Goal: Task Accomplishment & Management: Manage account settings

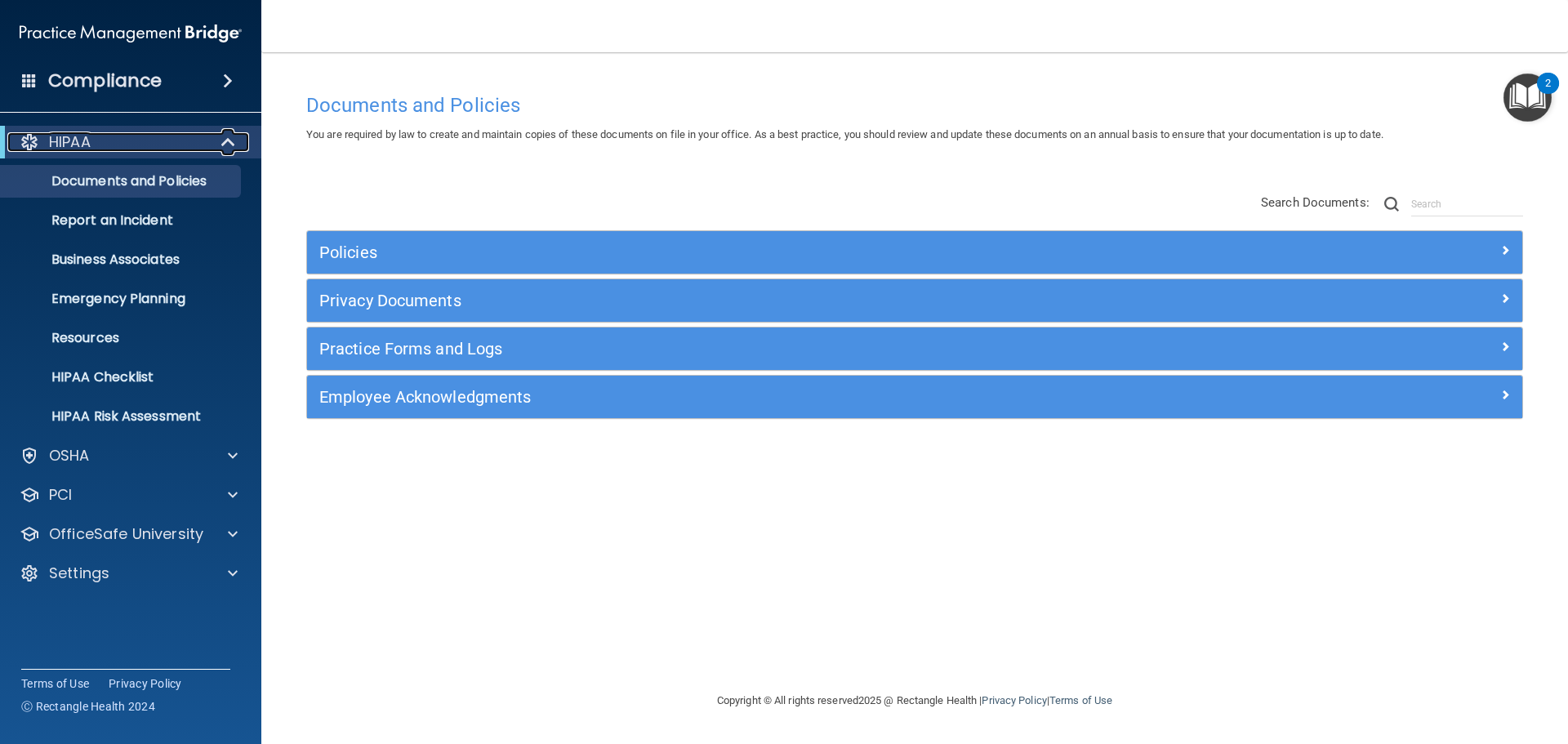
click at [115, 141] on div "HIPAA" at bounding box center [108, 142] width 202 height 20
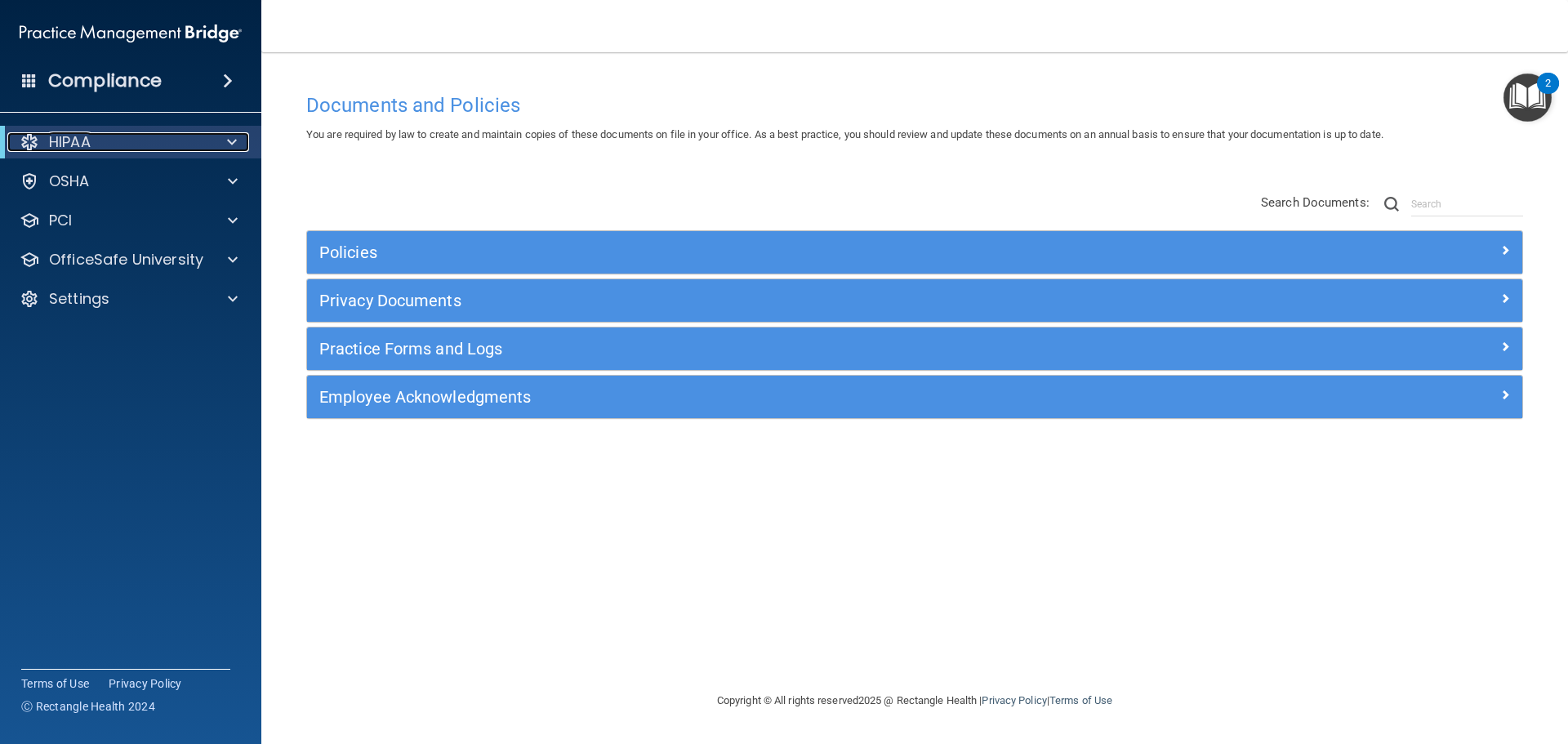
click at [130, 137] on div "HIPAA" at bounding box center [108, 142] width 202 height 20
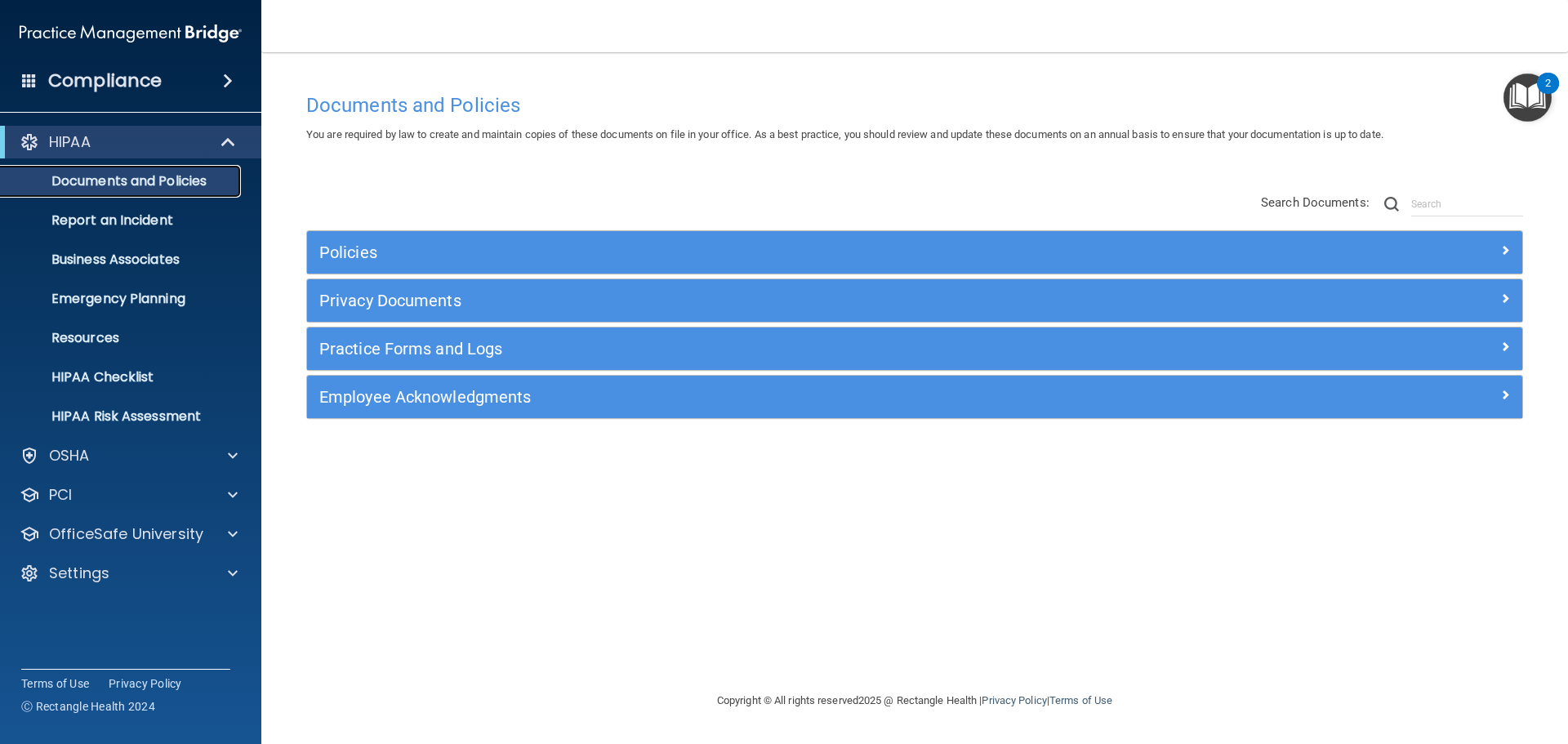
click at [129, 174] on p "Documents and Policies" at bounding box center [122, 182] width 223 height 16
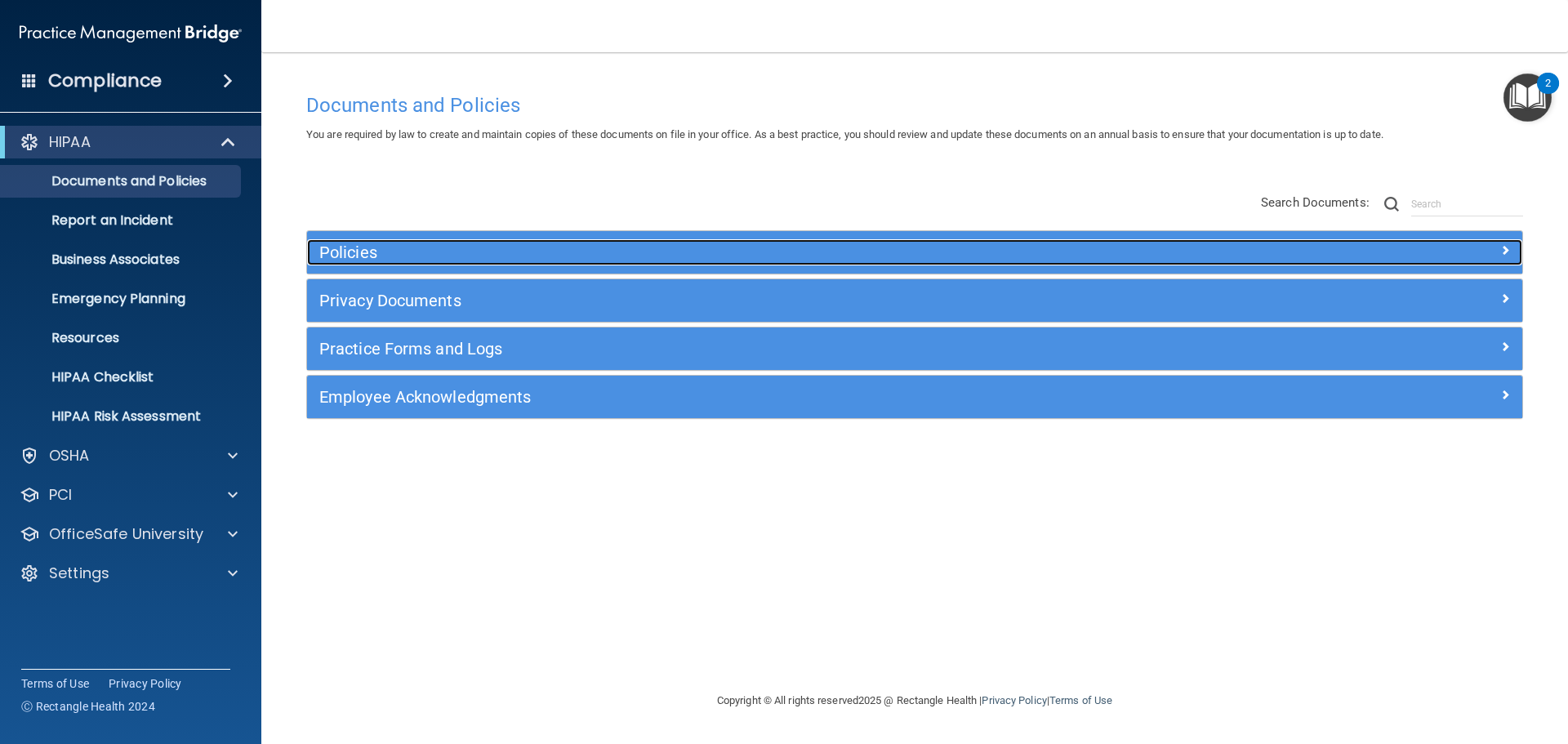
click at [338, 242] on div "Policies" at bounding box center [763, 252] width 911 height 26
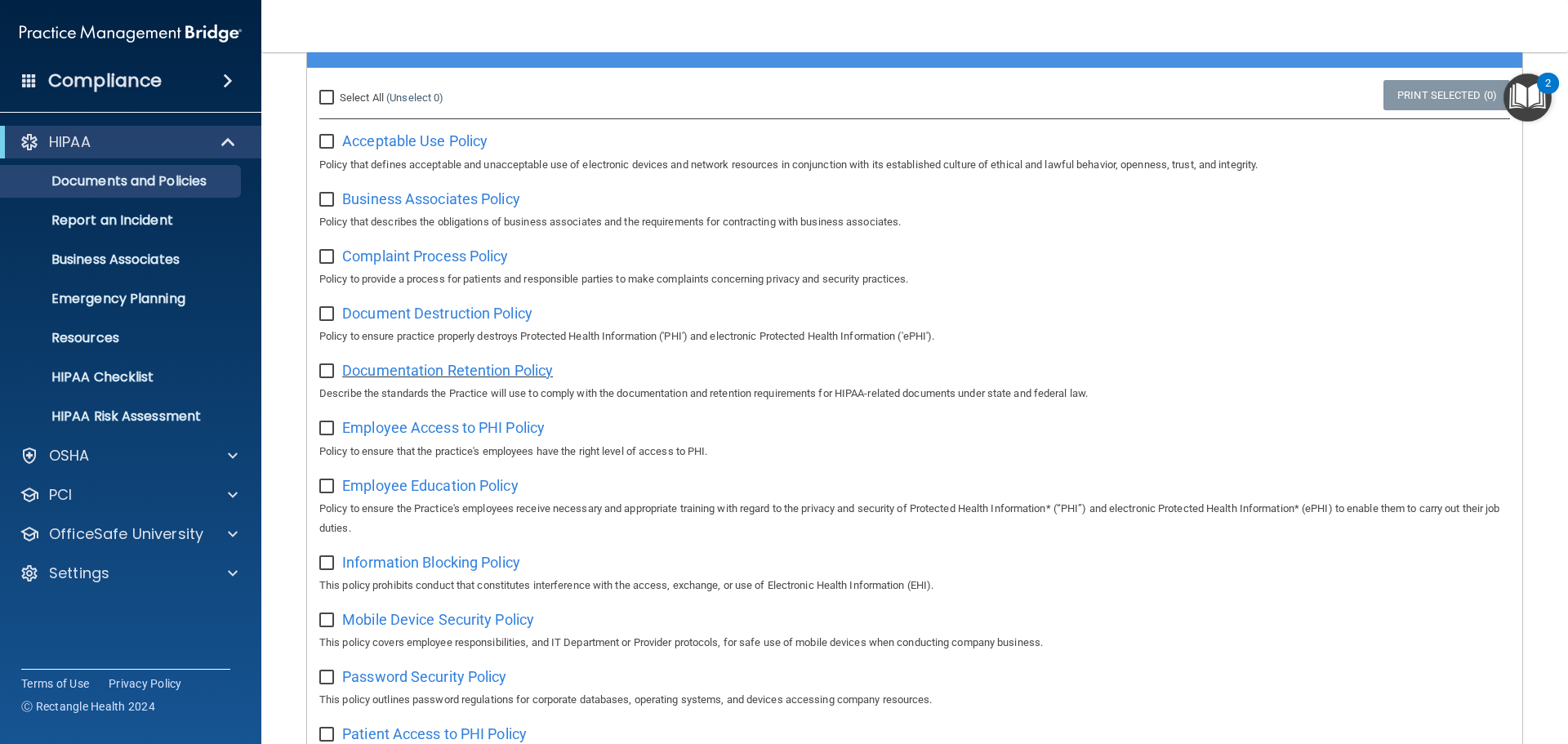
scroll to position [327, 0]
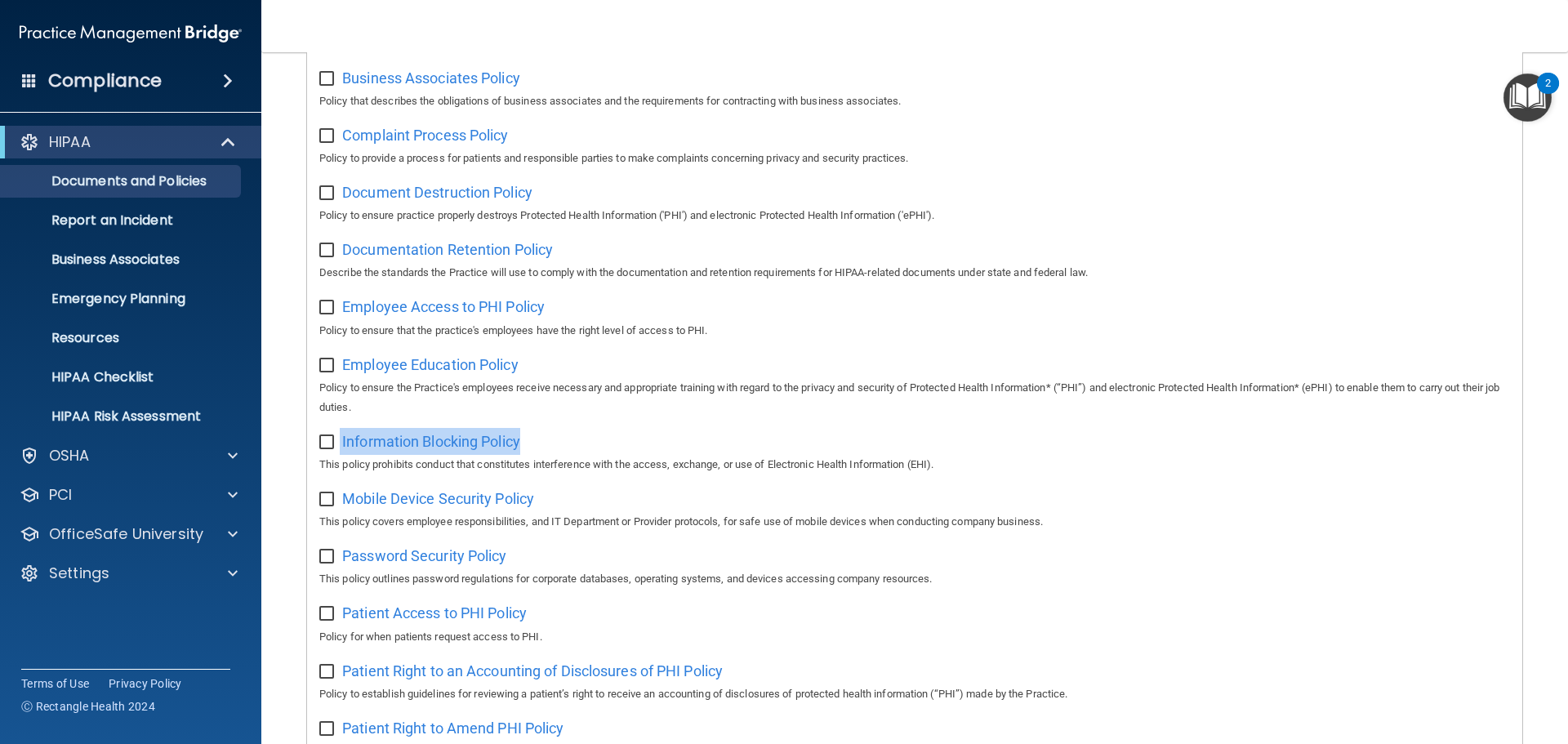
drag, startPoint x: 544, startPoint y: 444, endPoint x: 339, endPoint y: 448, distance: 205.0
click at [339, 448] on div "Information Blocking Policy This policy prohibits conduct that constitutes inte…" at bounding box center [914, 451] width 1191 height 47
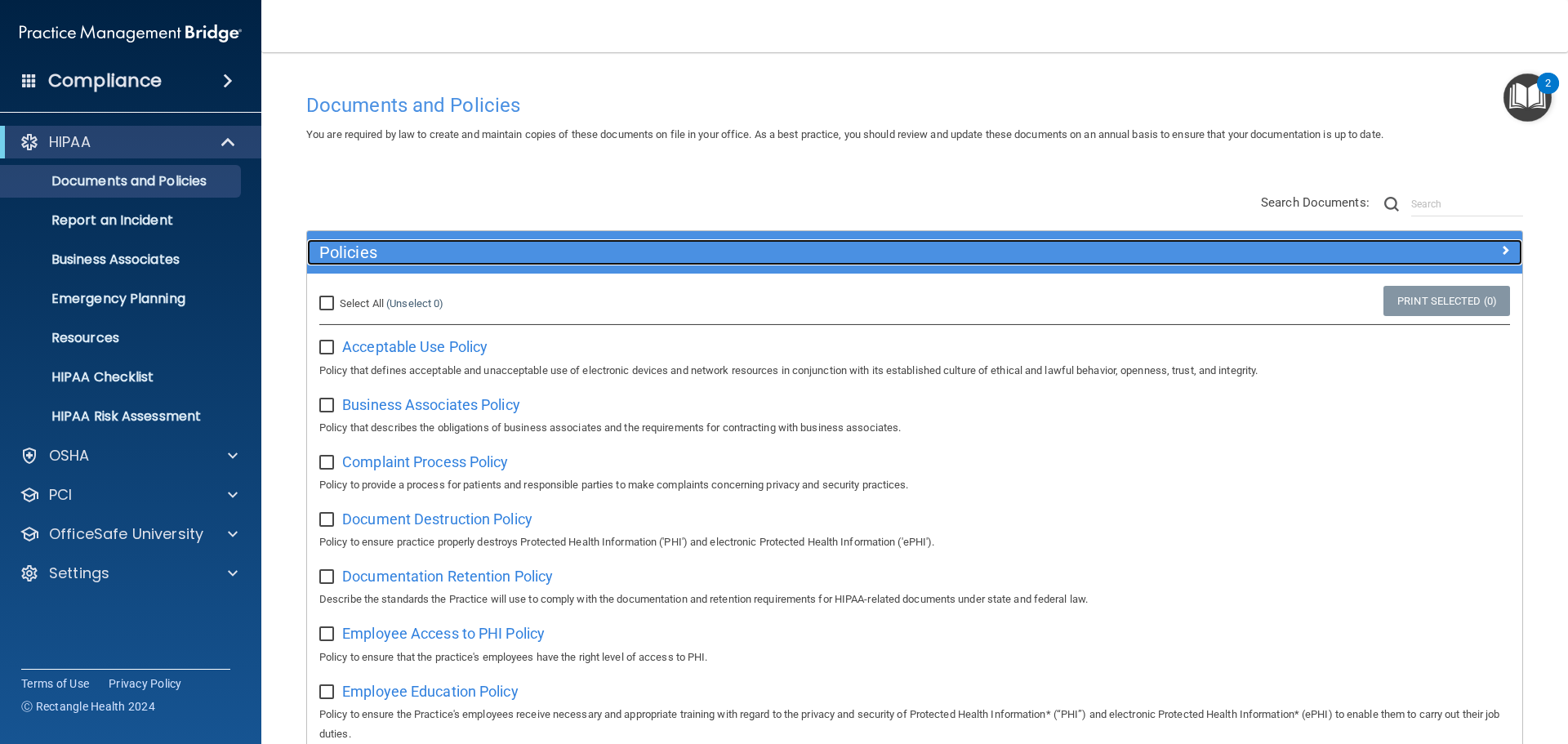
click at [390, 252] on h5 "Policies" at bounding box center [762, 252] width 887 height 18
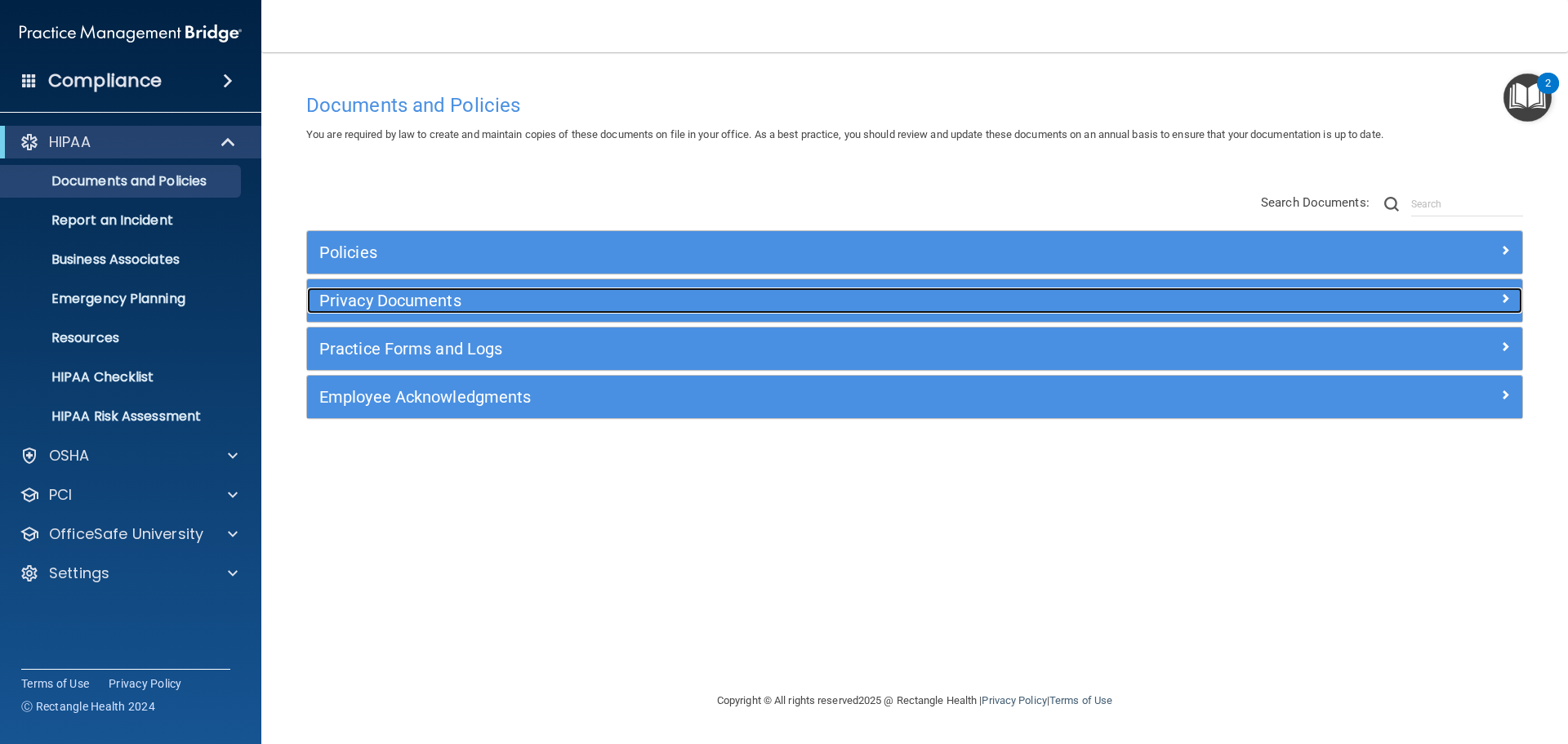
click at [438, 305] on h5 "Privacy Documents" at bounding box center [762, 300] width 887 height 18
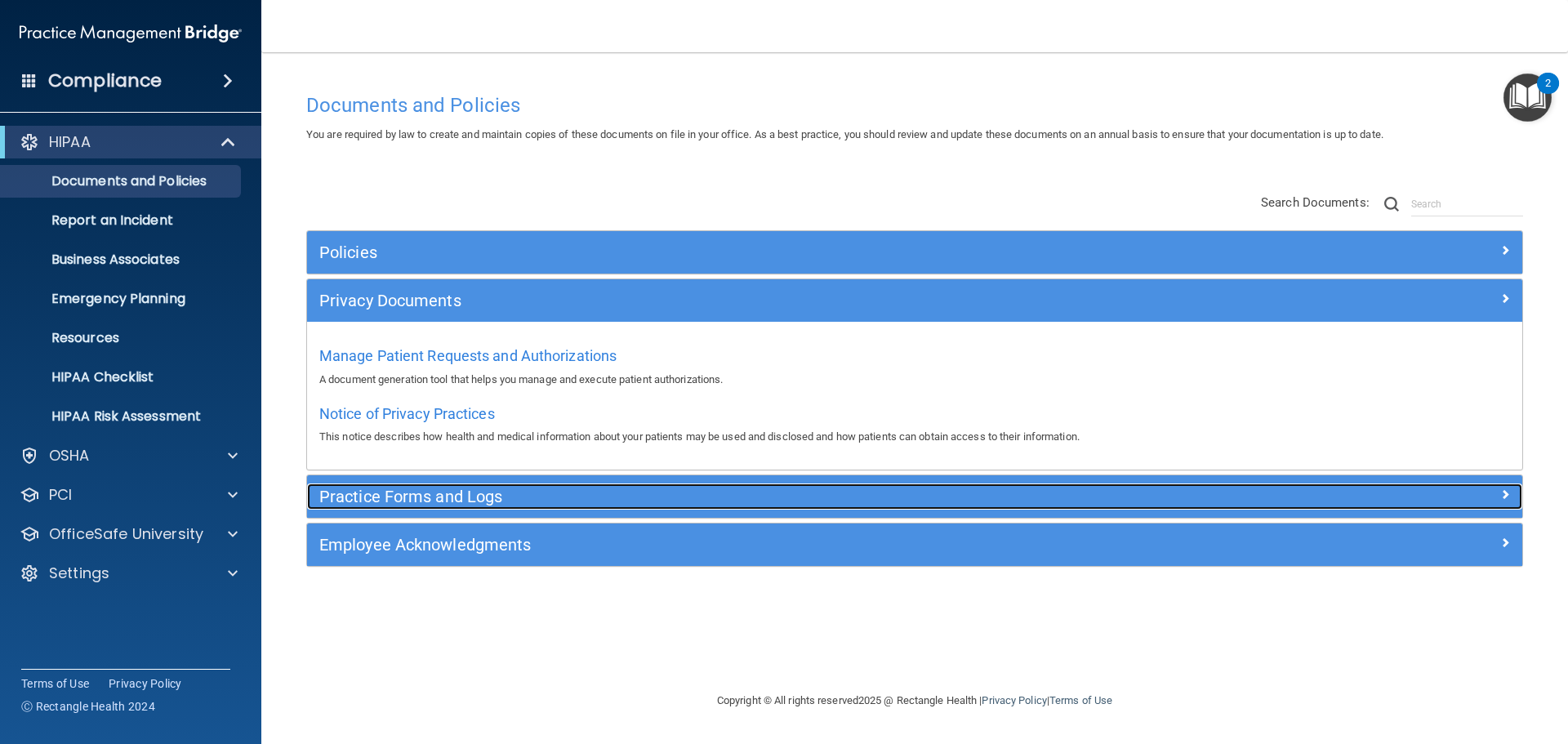
click at [431, 492] on h5 "Practice Forms and Logs" at bounding box center [762, 497] width 887 height 18
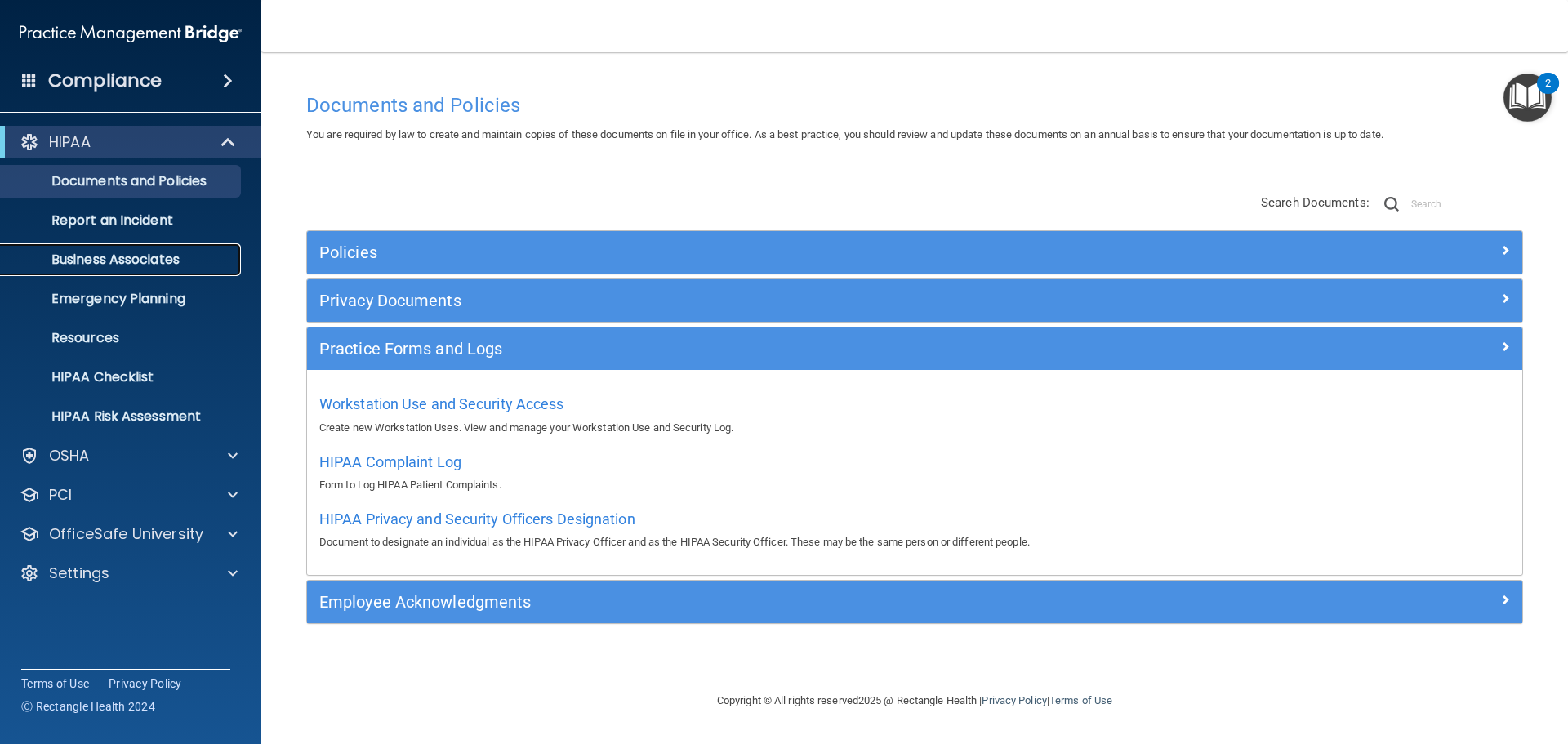
click at [166, 264] on p "Business Associates" at bounding box center [122, 260] width 223 height 16
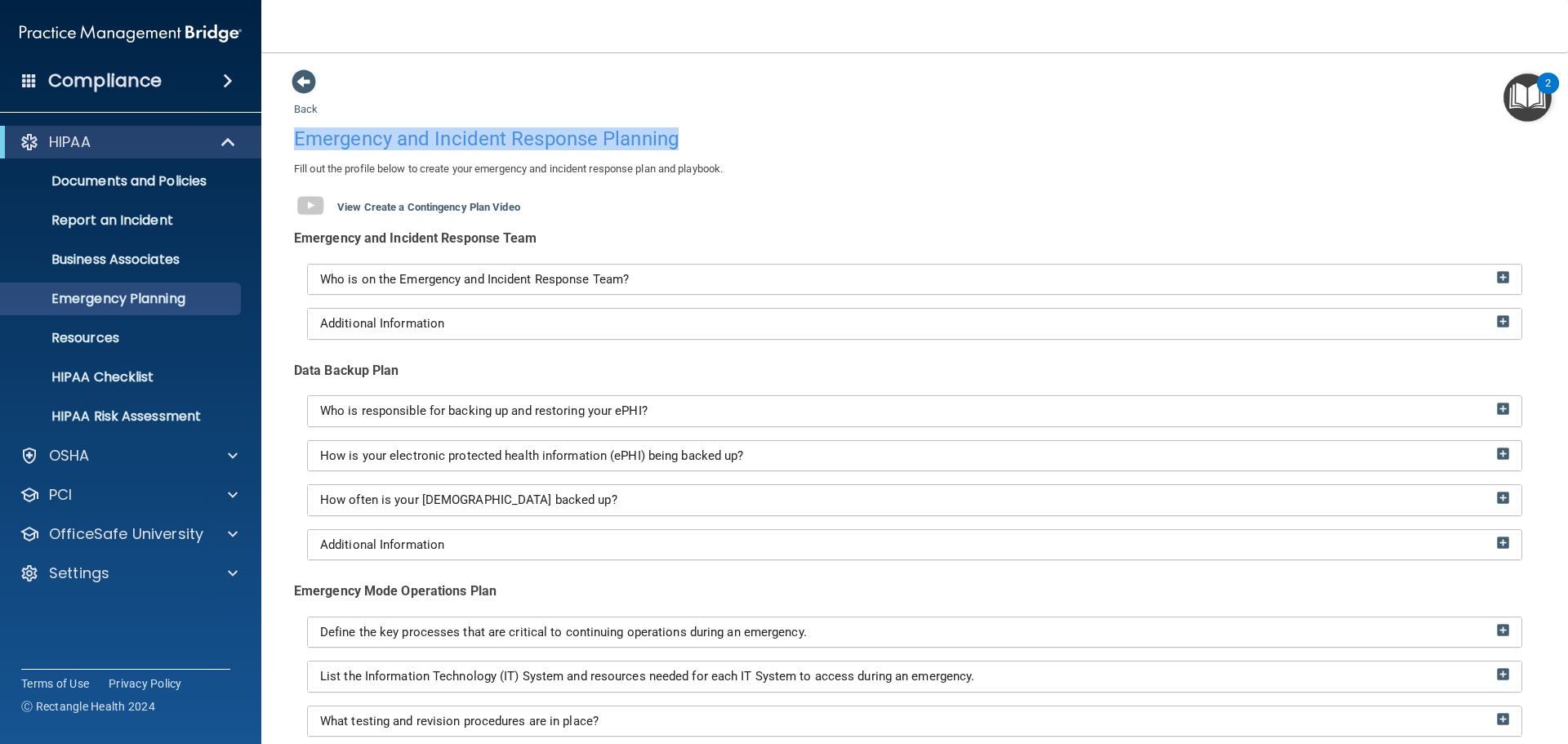
drag, startPoint x: 295, startPoint y: 137, endPoint x: 715, endPoint y: 139, distance: 420.0
click at [715, 139] on div "Emergency and Incident Response Planning" at bounding box center [915, 139] width 1266 height 40
click at [715, 139] on h4 "Emergency and Incident Response Planning" at bounding box center [915, 139] width 1242 height 22
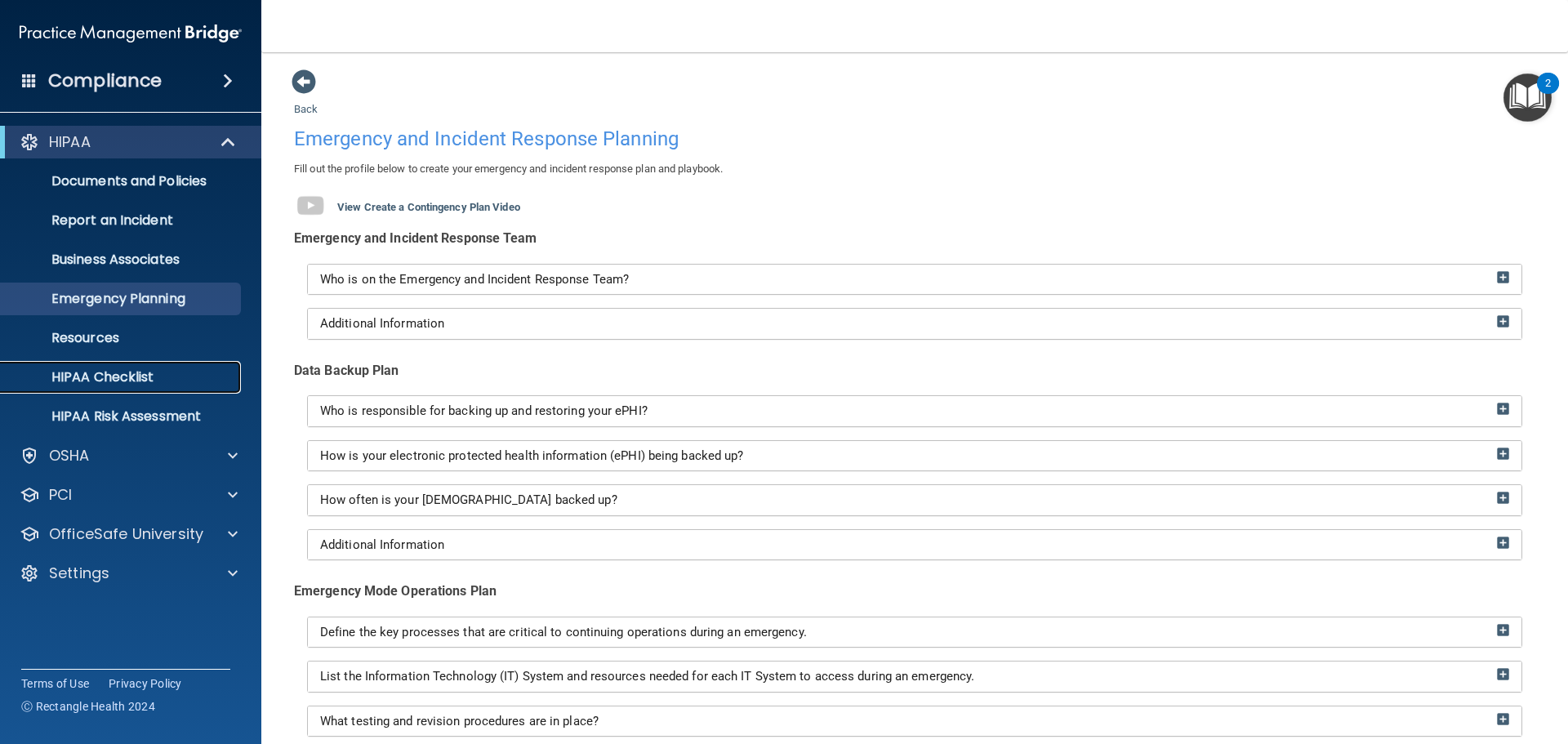
click at [118, 376] on p "HIPAA Checklist" at bounding box center [122, 377] width 223 height 16
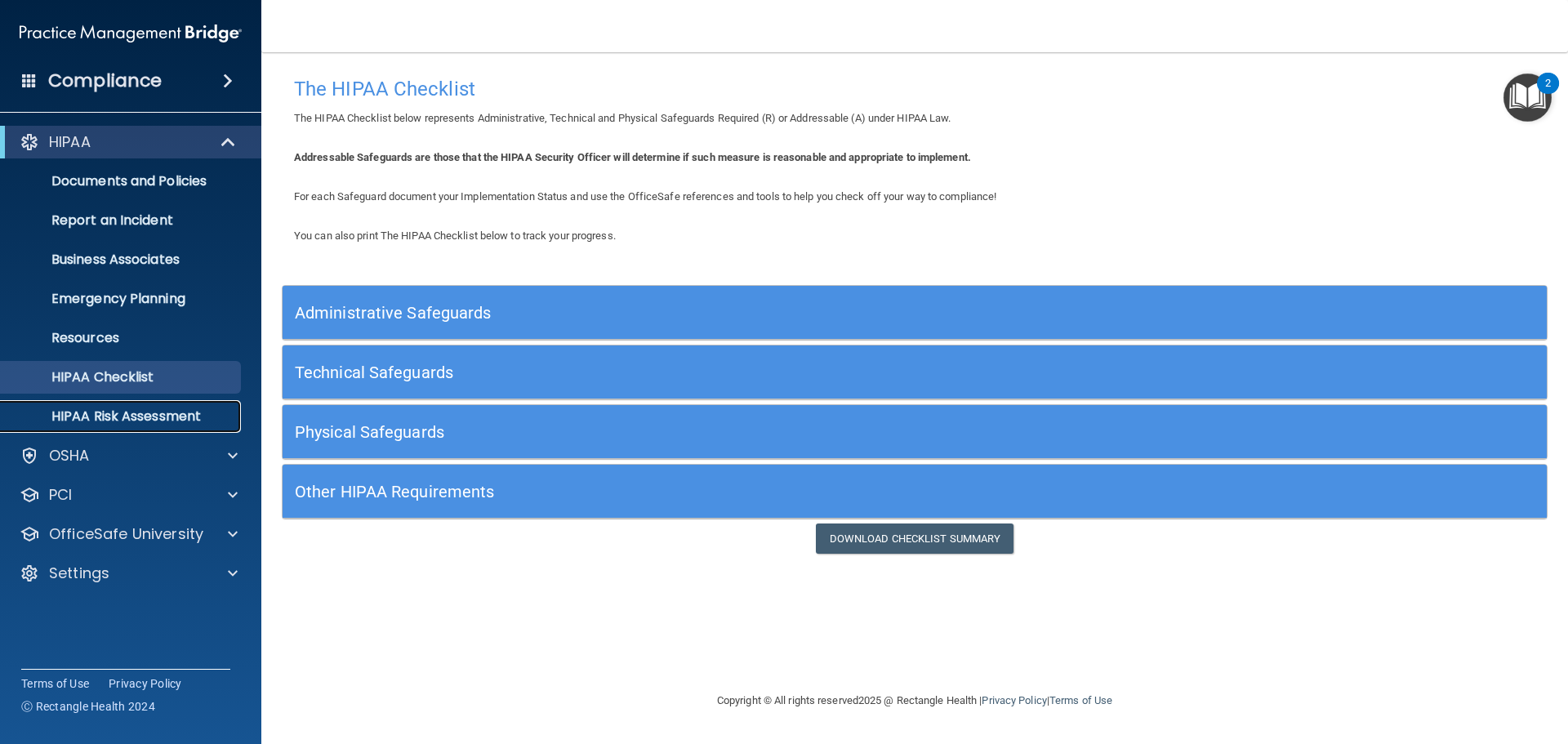
click at [182, 408] on p "HIPAA Risk Assessment" at bounding box center [122, 416] width 223 height 16
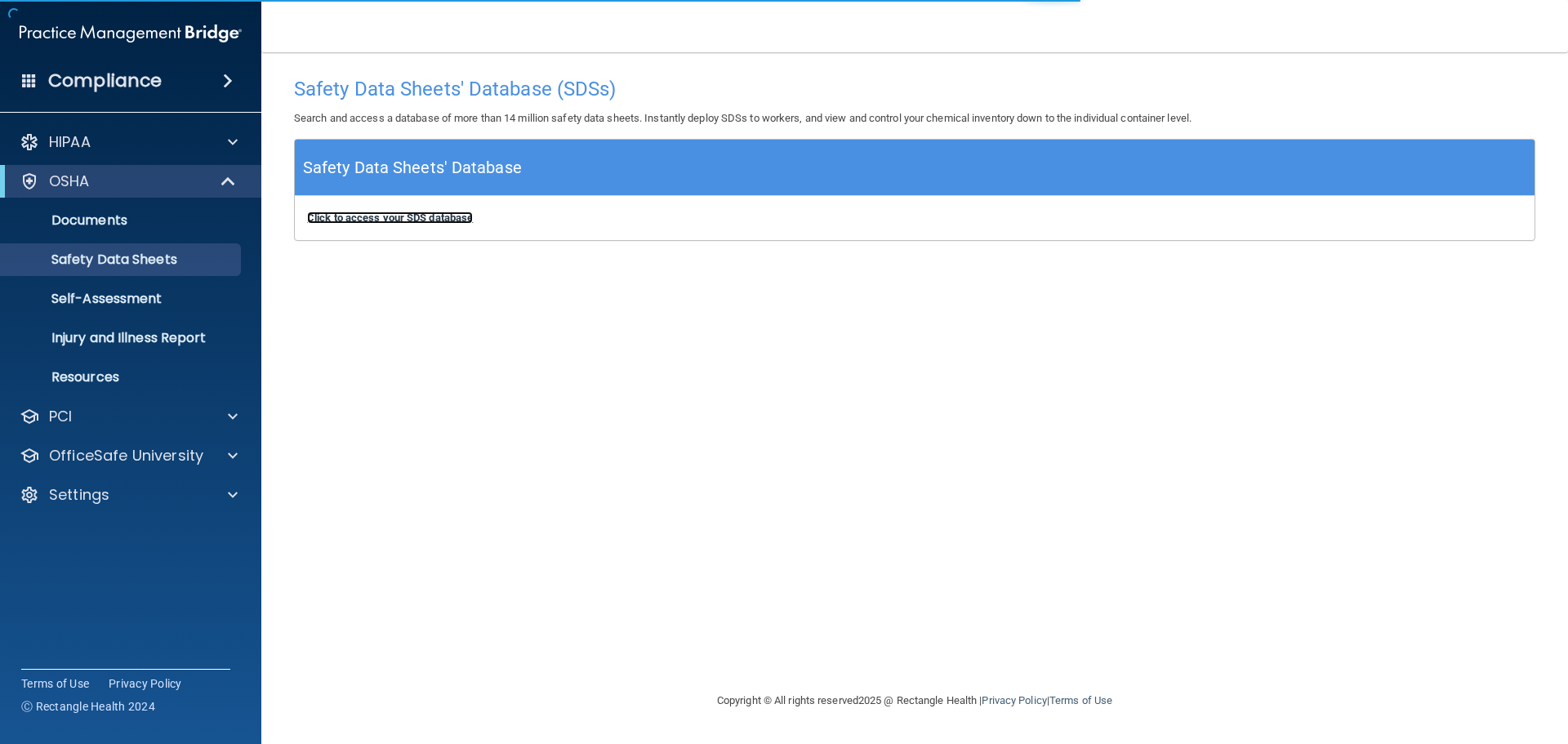
click at [456, 223] on b "Click to access your SDS database" at bounding box center [390, 217] width 166 height 13
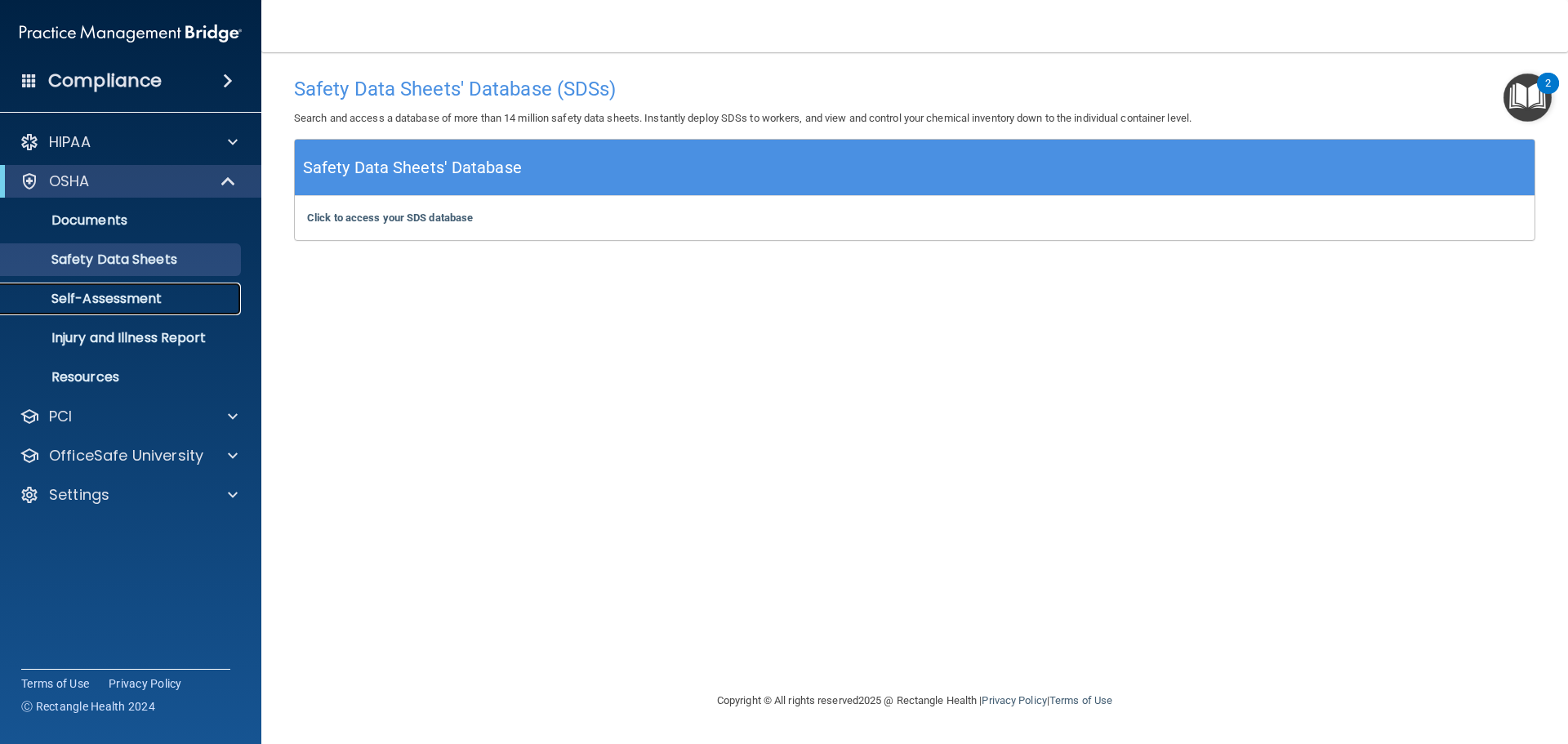
click at [138, 297] on p "Self-Assessment" at bounding box center [122, 299] width 223 height 16
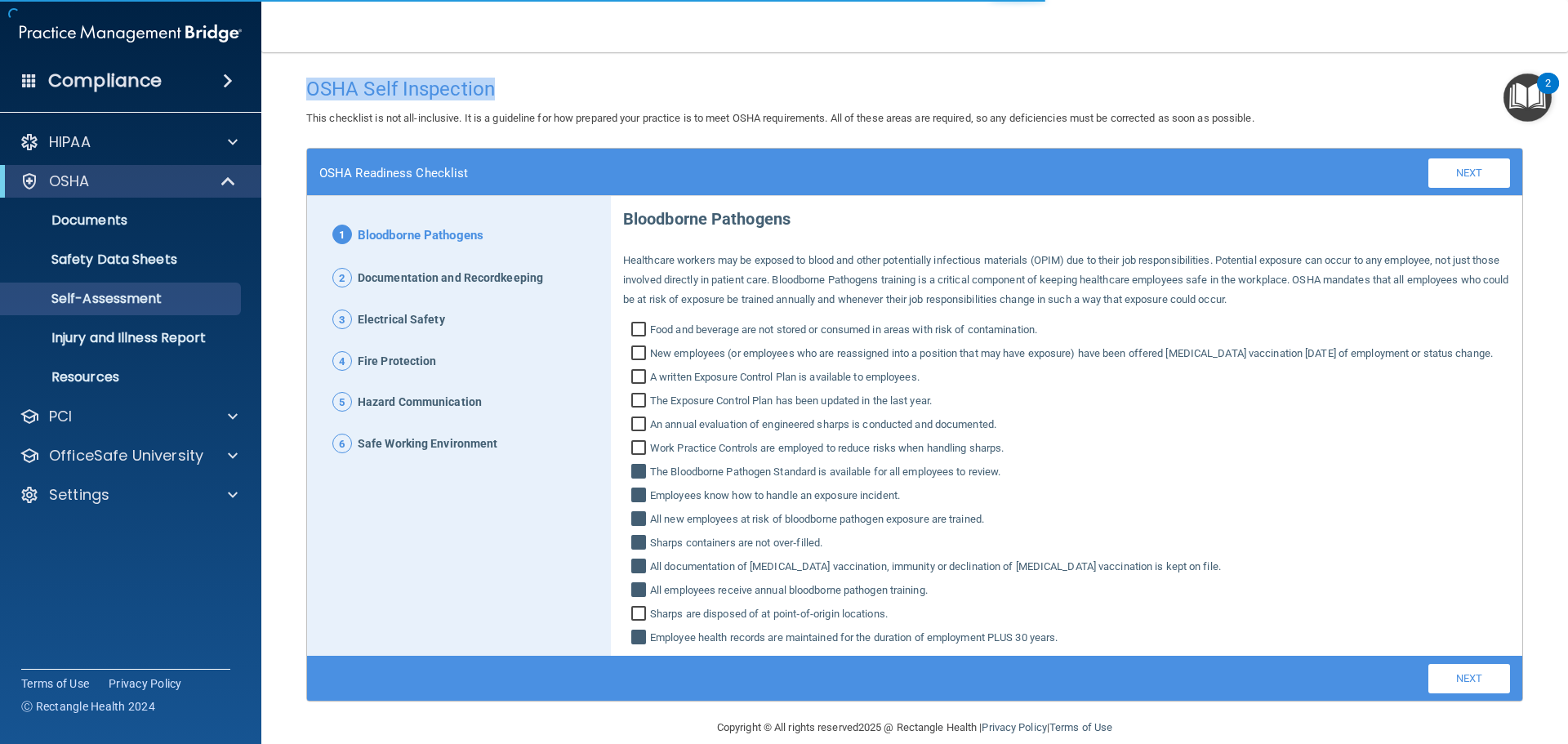
drag, startPoint x: 554, startPoint y: 93, endPoint x: 293, endPoint y: 97, distance: 261.0
click at [293, 97] on main "OSHA Self Inspection This checklist is not all-inclusive. It is a guideline for…" at bounding box center [915, 398] width 1307 height 692
click at [647, 68] on div "OSHA Self Inspection" at bounding box center [915, 88] width 1242 height 40
drag, startPoint x: 505, startPoint y: 94, endPoint x: 289, endPoint y: 92, distance: 216.0
click at [289, 92] on main "OSHA Self Inspection This checklist is not all-inclusive. It is a guideline for…" at bounding box center [915, 398] width 1307 height 692
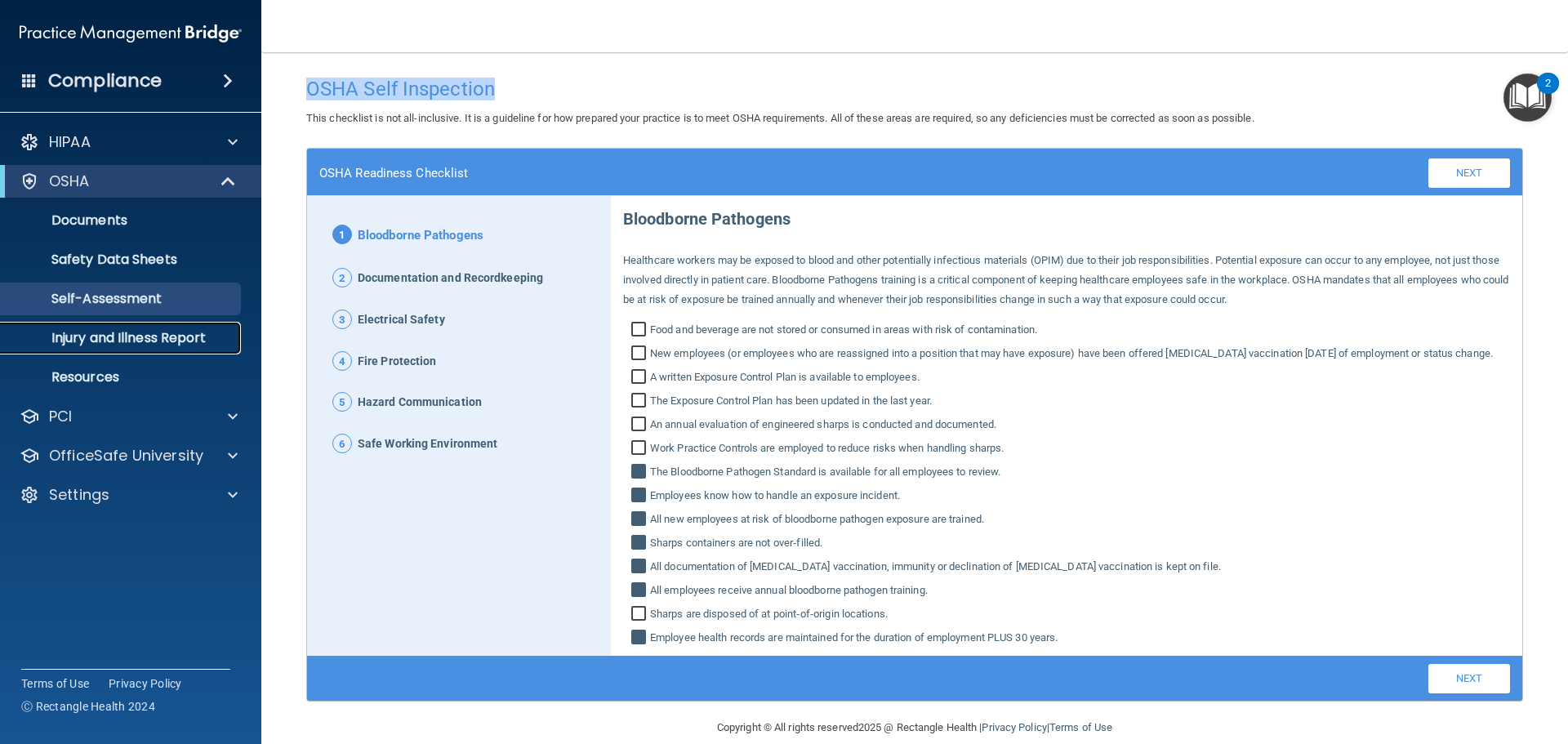
click at [200, 340] on p "Injury and Illness Report" at bounding box center [122, 338] width 223 height 16
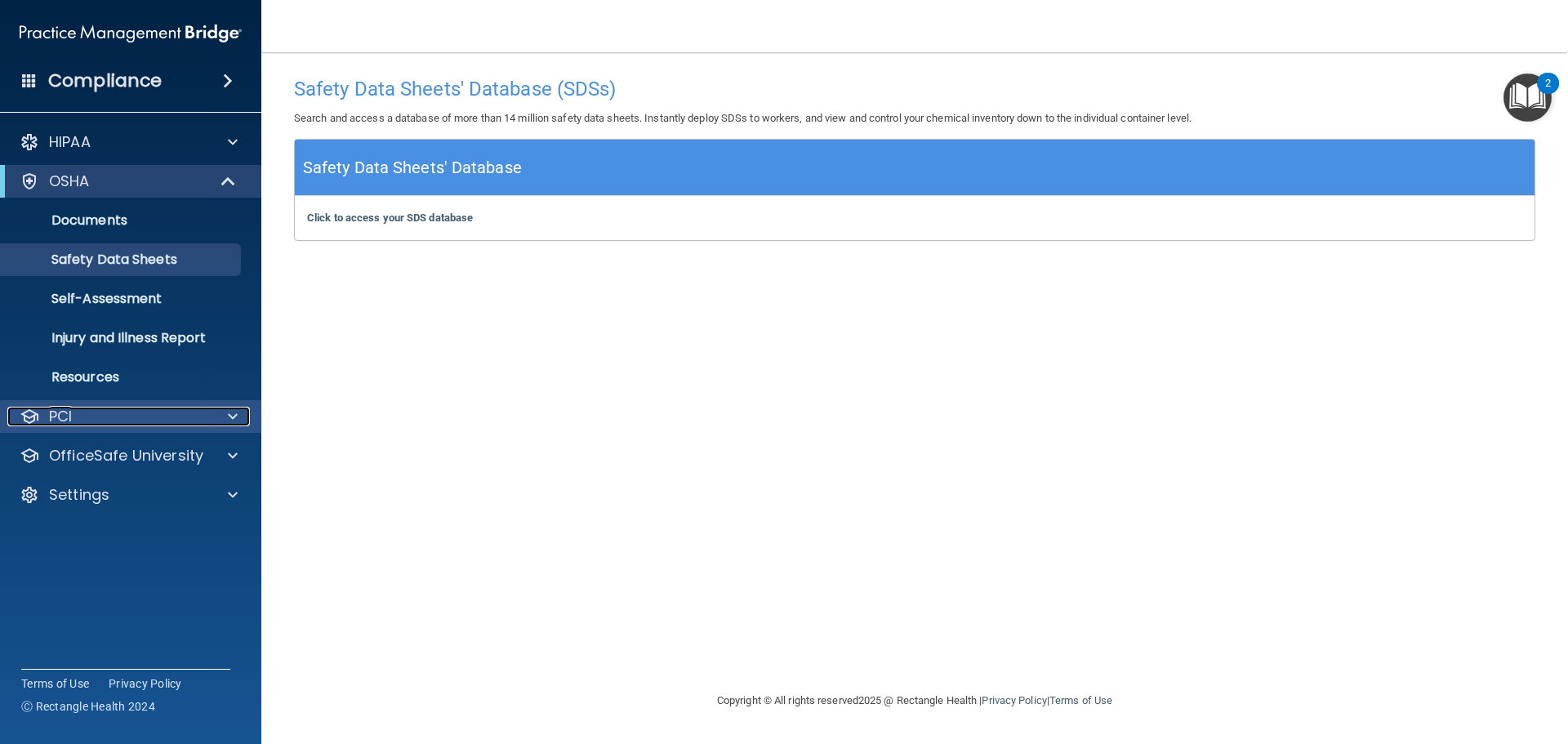
click at [98, 417] on div "PCI" at bounding box center [108, 417] width 202 height 20
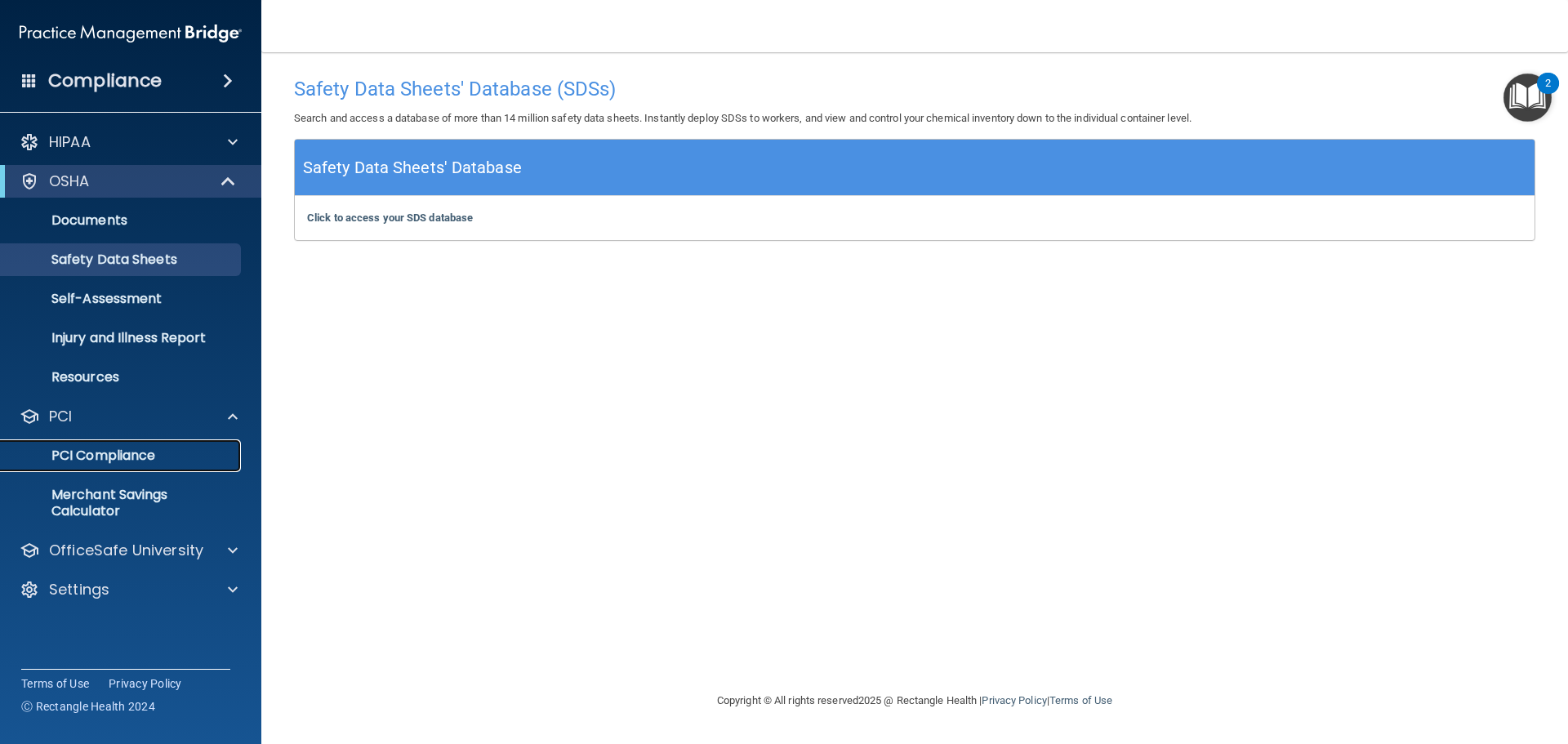
click at [121, 459] on p "PCI Compliance" at bounding box center [122, 456] width 223 height 16
click at [135, 544] on p "OfficeSafe University" at bounding box center [127, 551] width 155 height 20
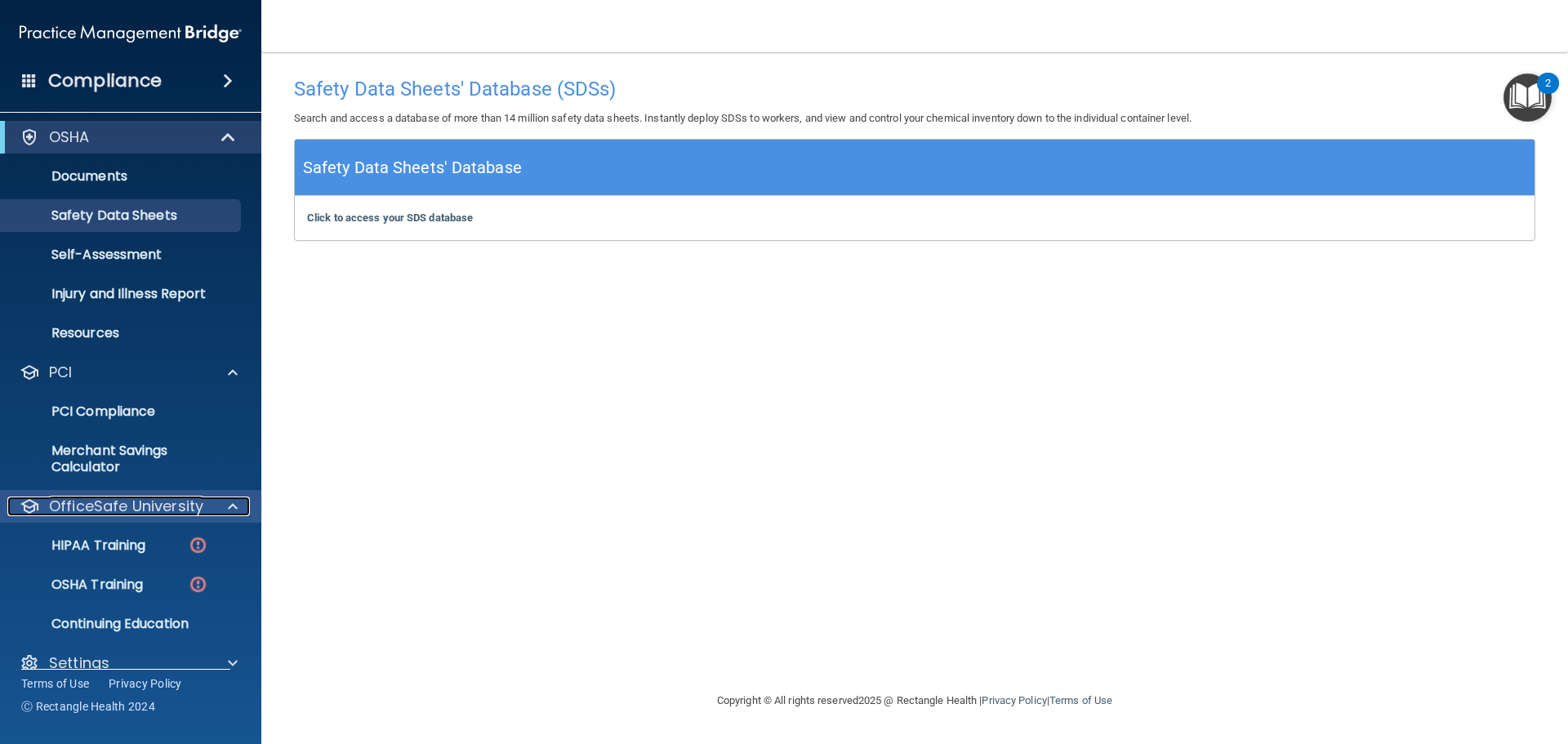
scroll to position [67, 0]
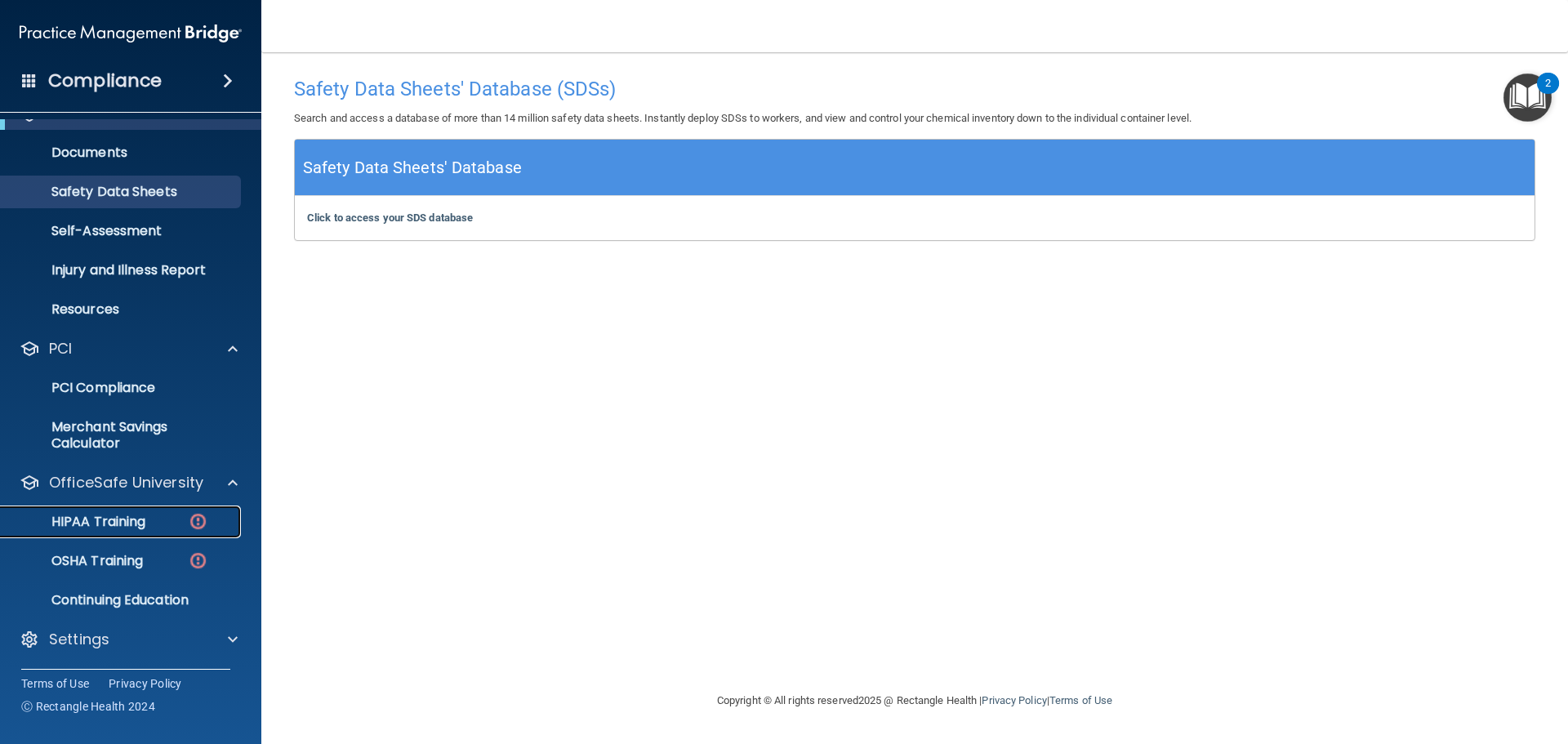
click at [128, 525] on p "HIPAA Training" at bounding box center [78, 522] width 135 height 16
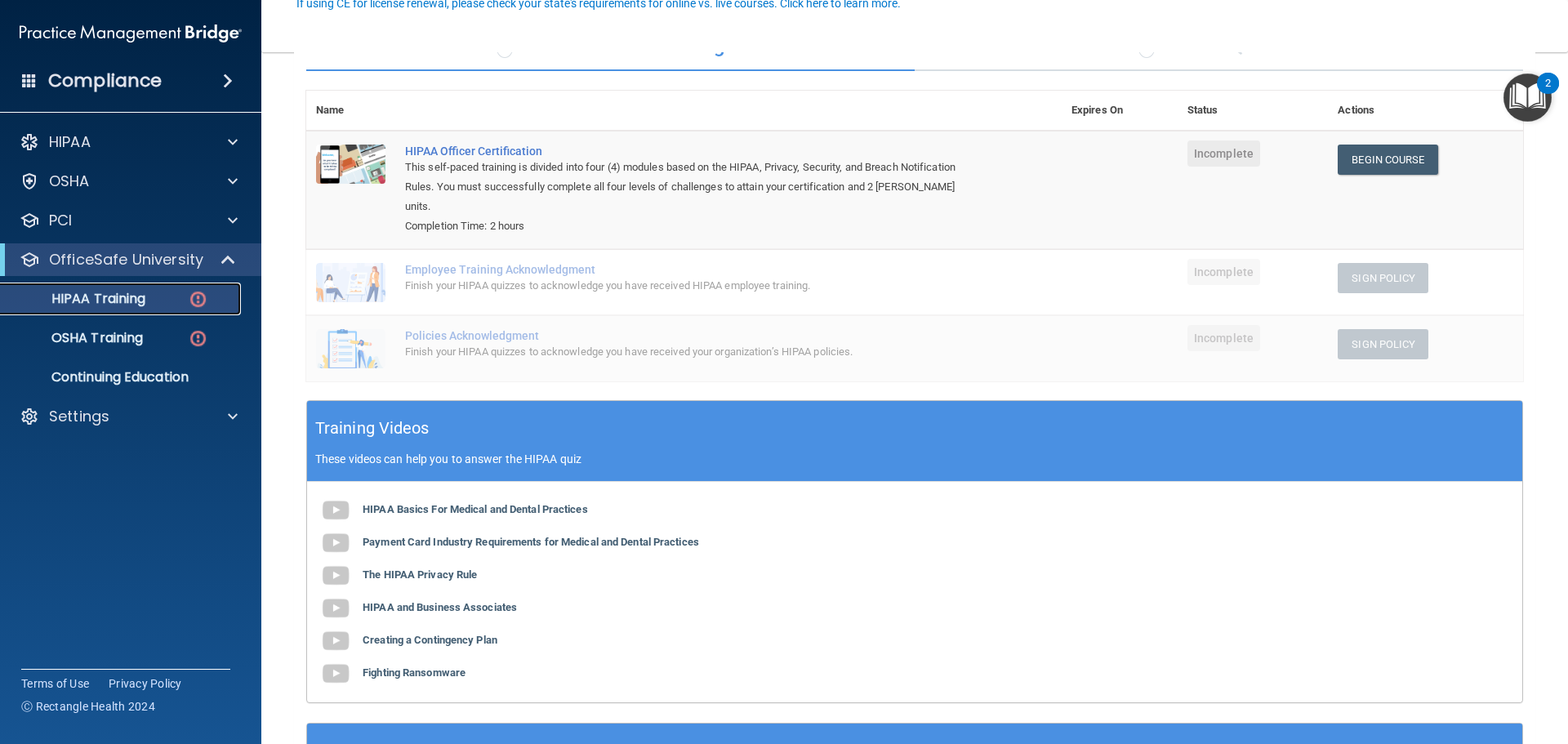
scroll to position [164, 0]
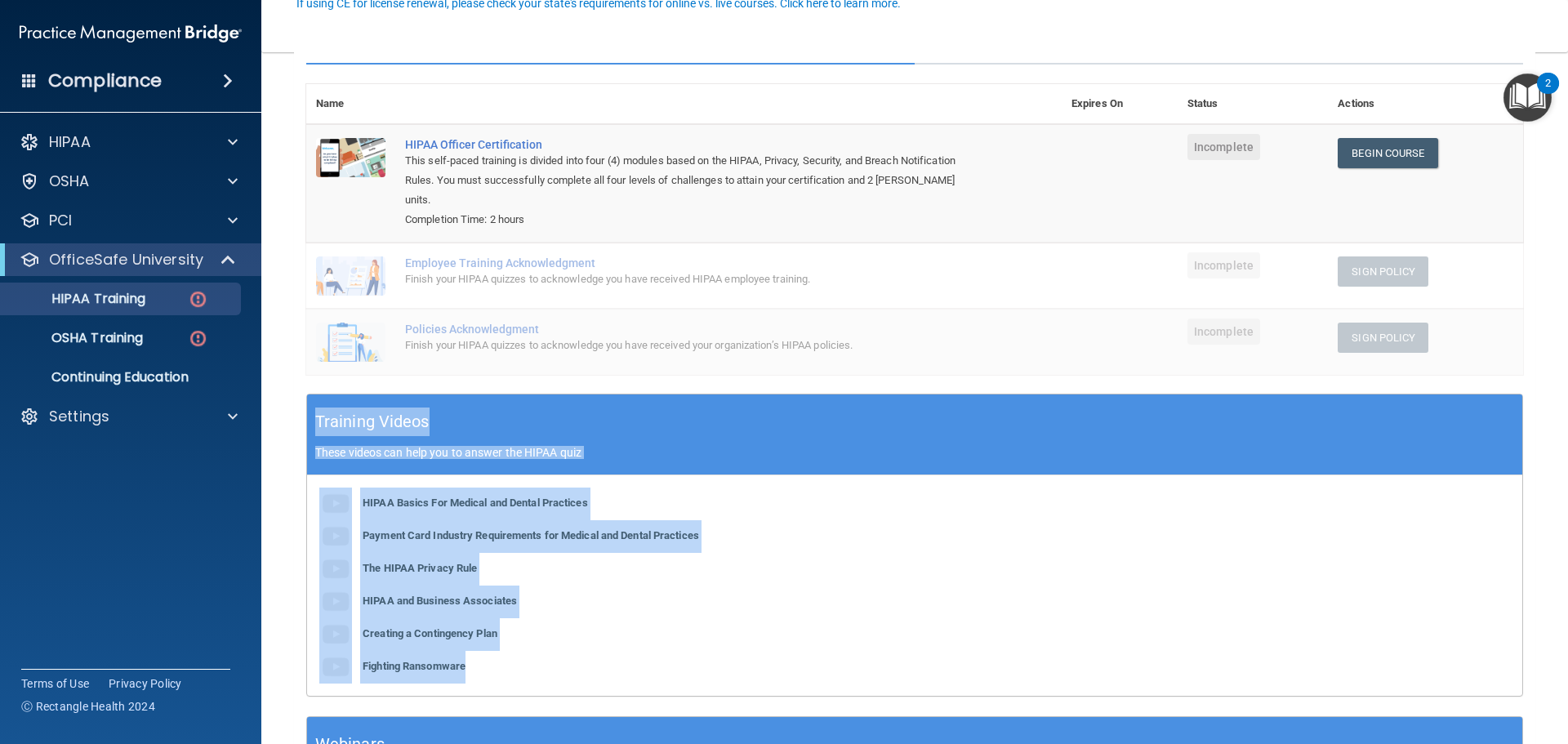
drag, startPoint x: 314, startPoint y: 405, endPoint x: 601, endPoint y: 642, distance: 372.2
click at [601, 642] on div "Training Videos These videos can help you to answer the HIPAA quiz HIPAA Basics…" at bounding box center [915, 545] width 1217 height 303
click at [509, 633] on div "HIPAA Basics For Medical and Dental Practices Payment Card Industry Requirement…" at bounding box center [915, 585] width 1215 height 220
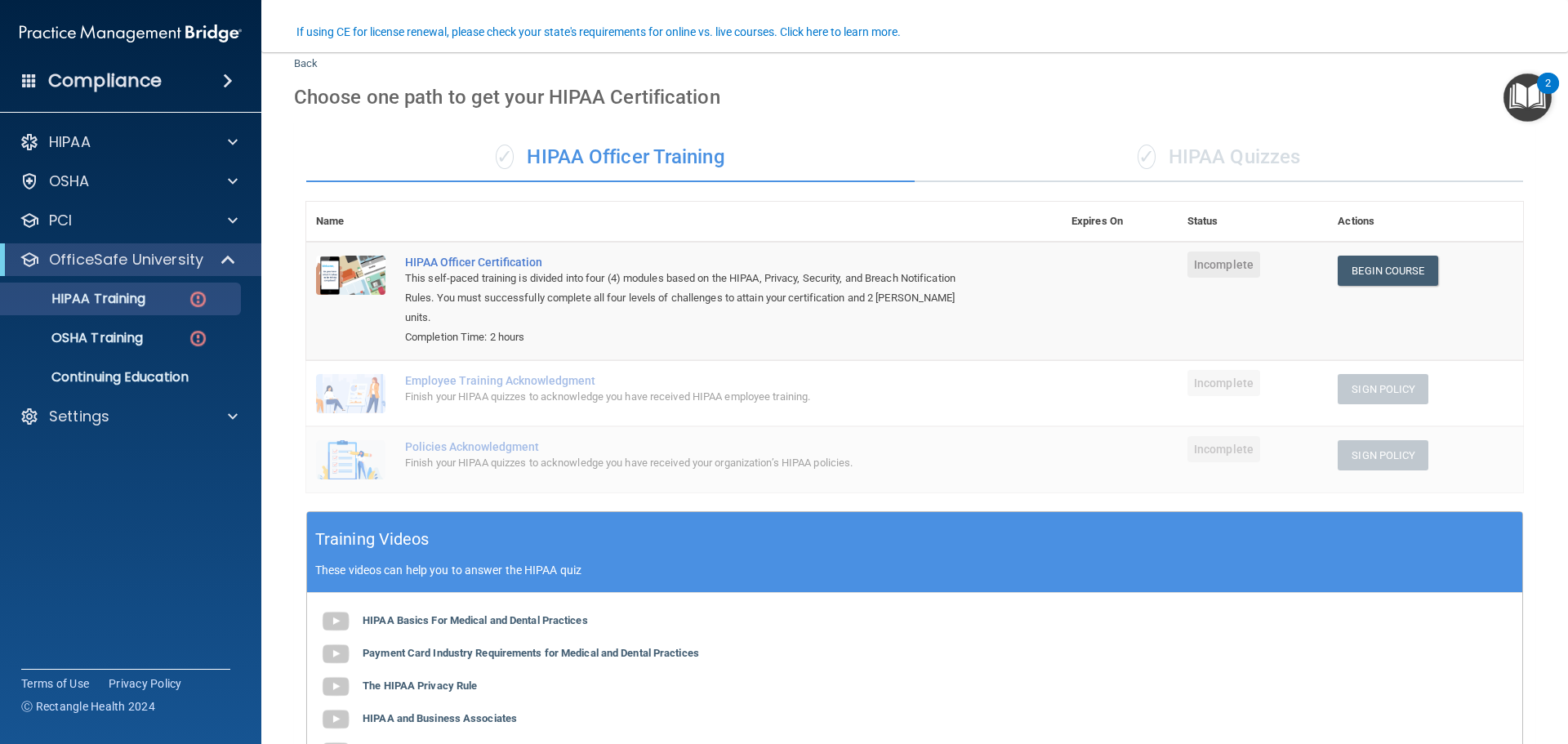
scroll to position [0, 0]
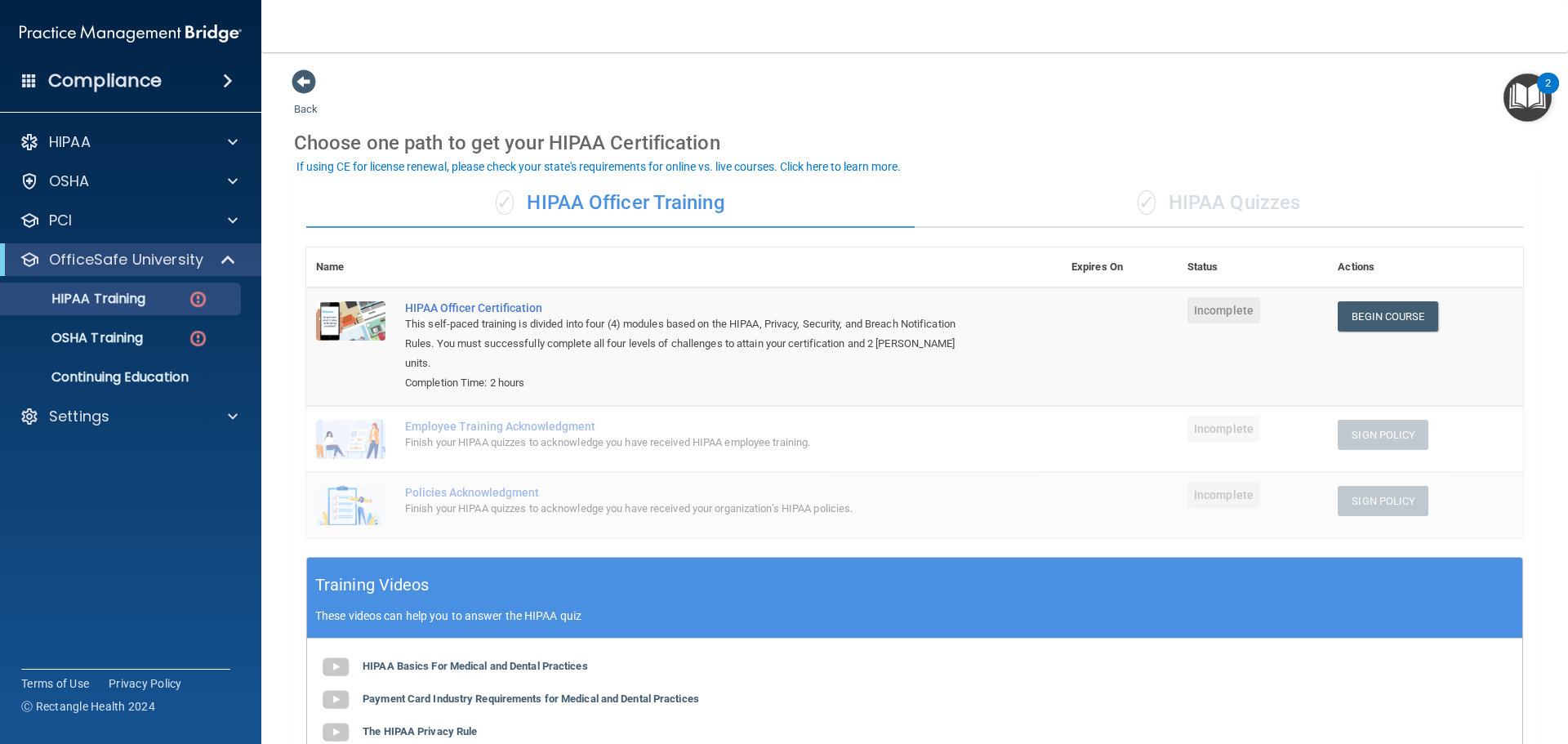
click at [1318, 211] on div "✓ HIPAA Quizzes" at bounding box center [1218, 203] width 608 height 49
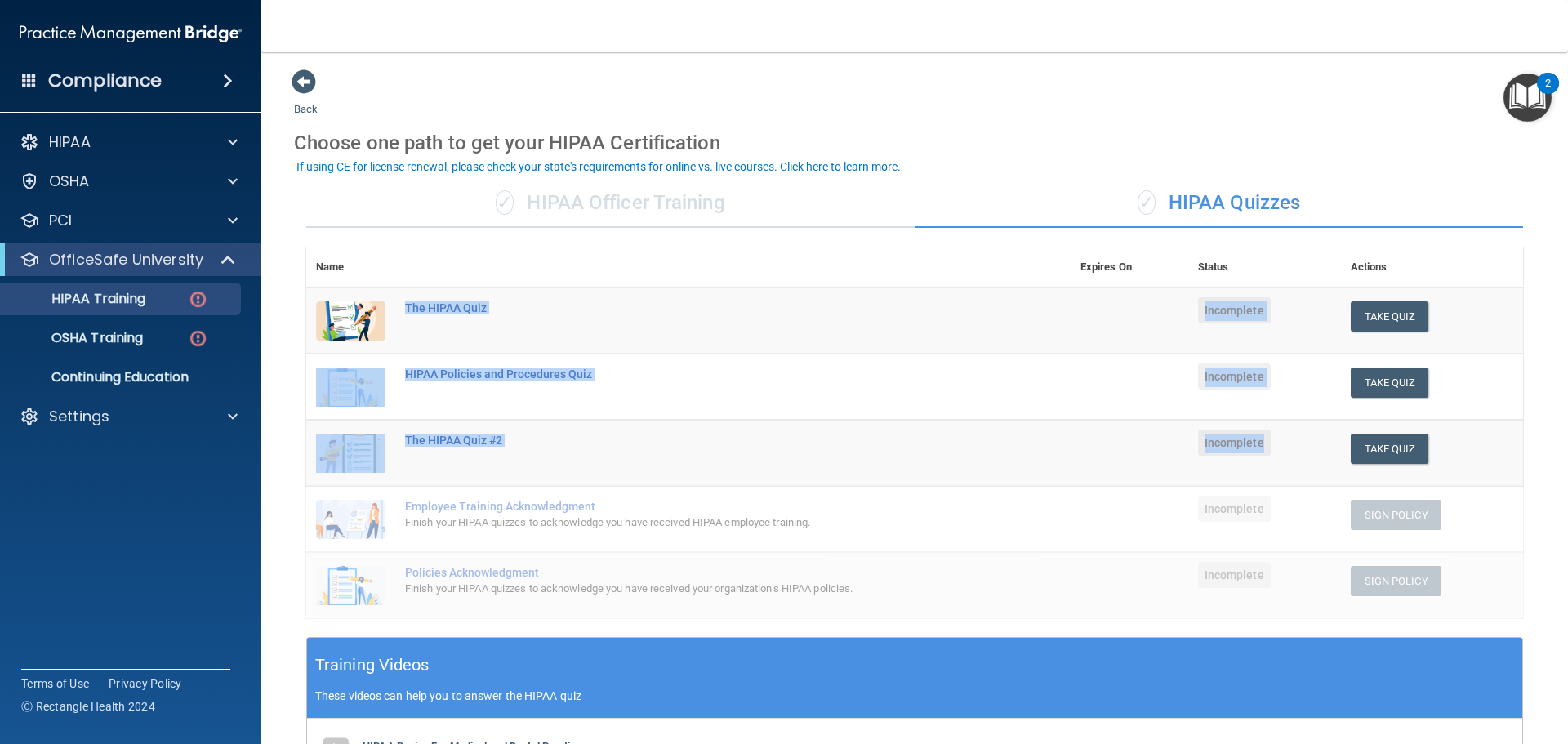
drag, startPoint x: 398, startPoint y: 305, endPoint x: 1268, endPoint y: 444, distance: 881.0
click at [1268, 444] on tbody "The HIPAA Quiz Incomplete Take Quiz Download Certificate HIPAA Policies and Pro…" at bounding box center [915, 453] width 1217 height 331
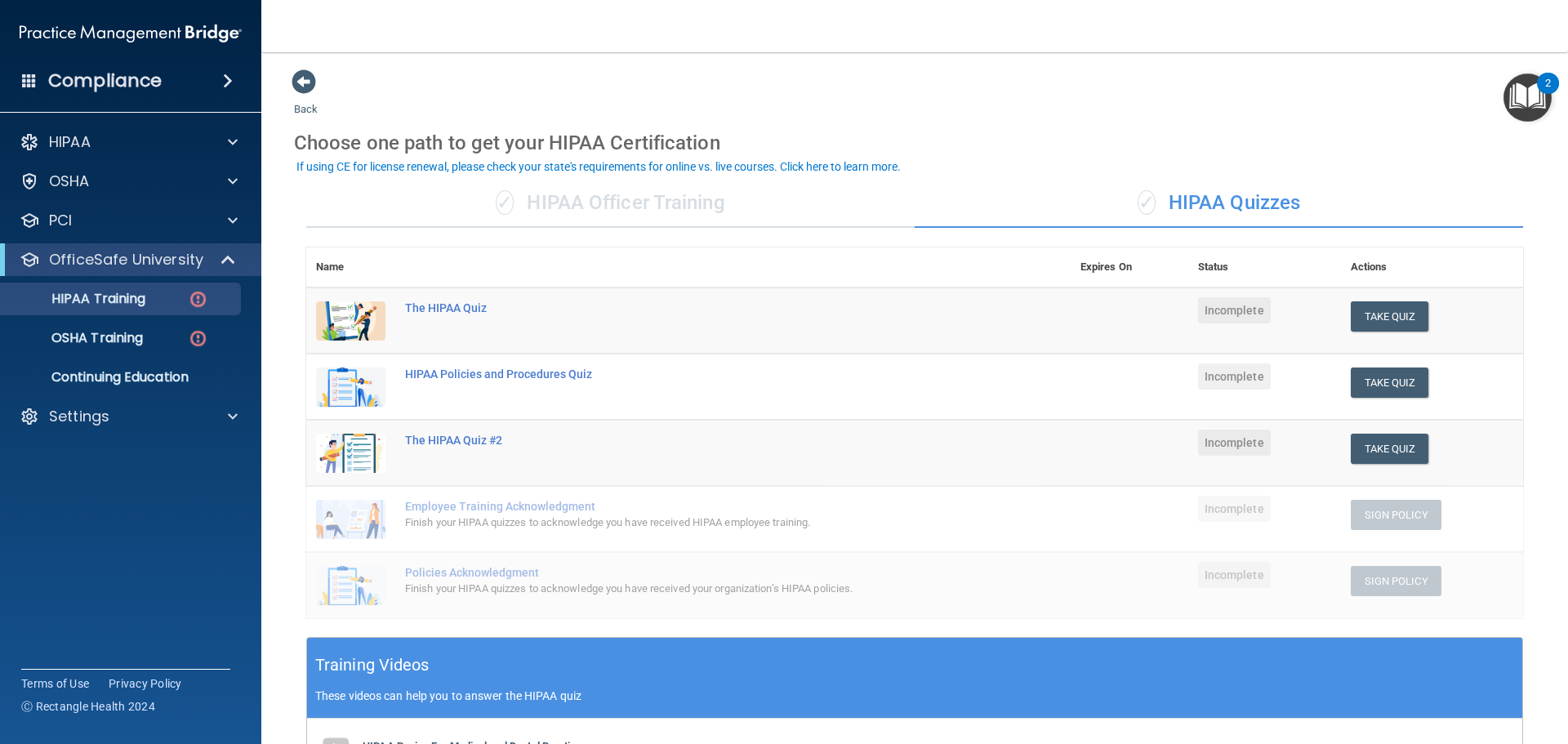
click at [683, 511] on div "Employee Training Acknowledgment" at bounding box center [697, 506] width 584 height 13
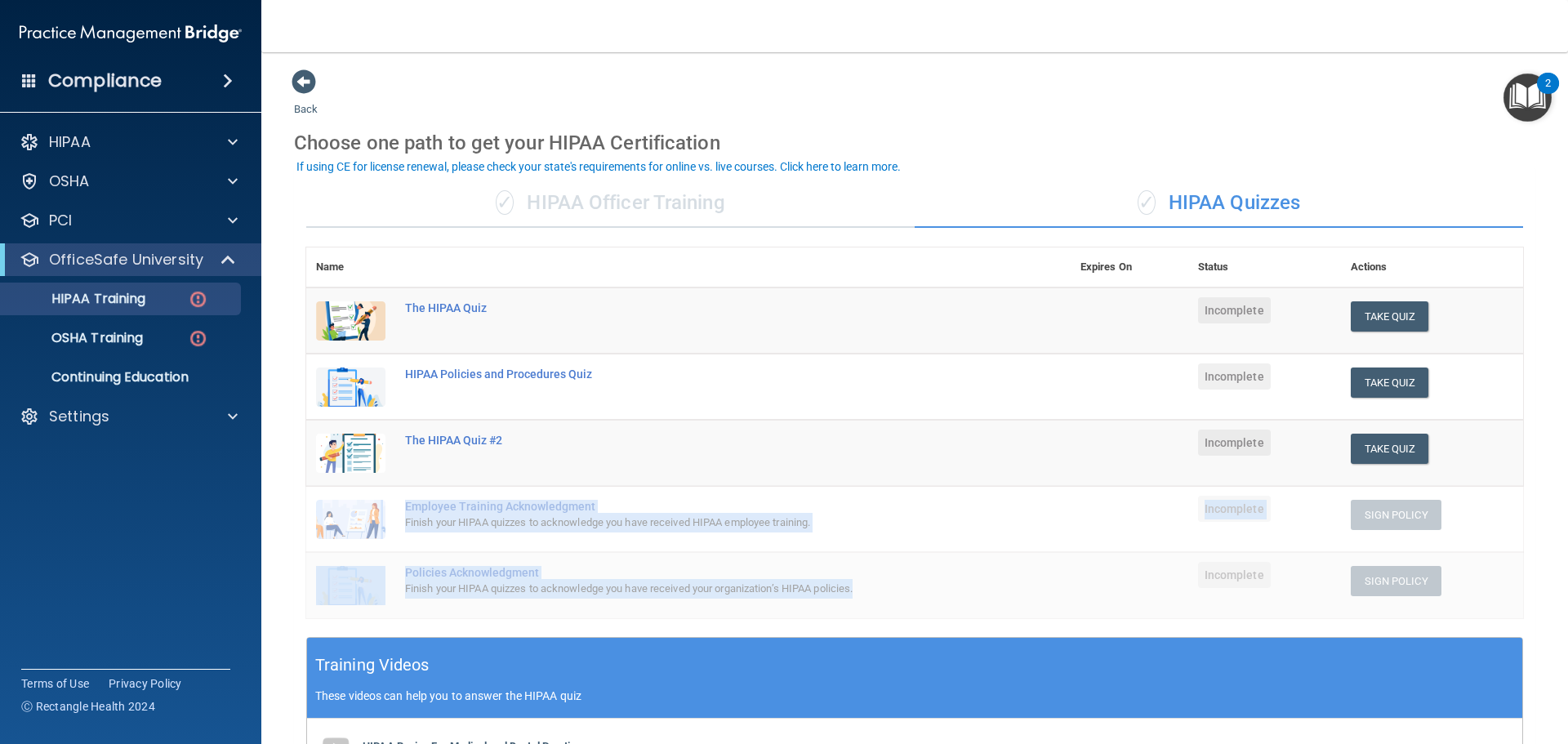
drag, startPoint x: 403, startPoint y: 505, endPoint x: 907, endPoint y: 590, distance: 511.1
click at [921, 595] on tbody "The HIPAA Quiz Incomplete Take Quiz Download Certificate HIPAA Policies and Pro…" at bounding box center [915, 453] width 1217 height 331
click at [1030, 556] on td "Policies Acknowledgment Finish your HIPAA quizzes to acknowledge you have recei…" at bounding box center [733, 585] width 676 height 66
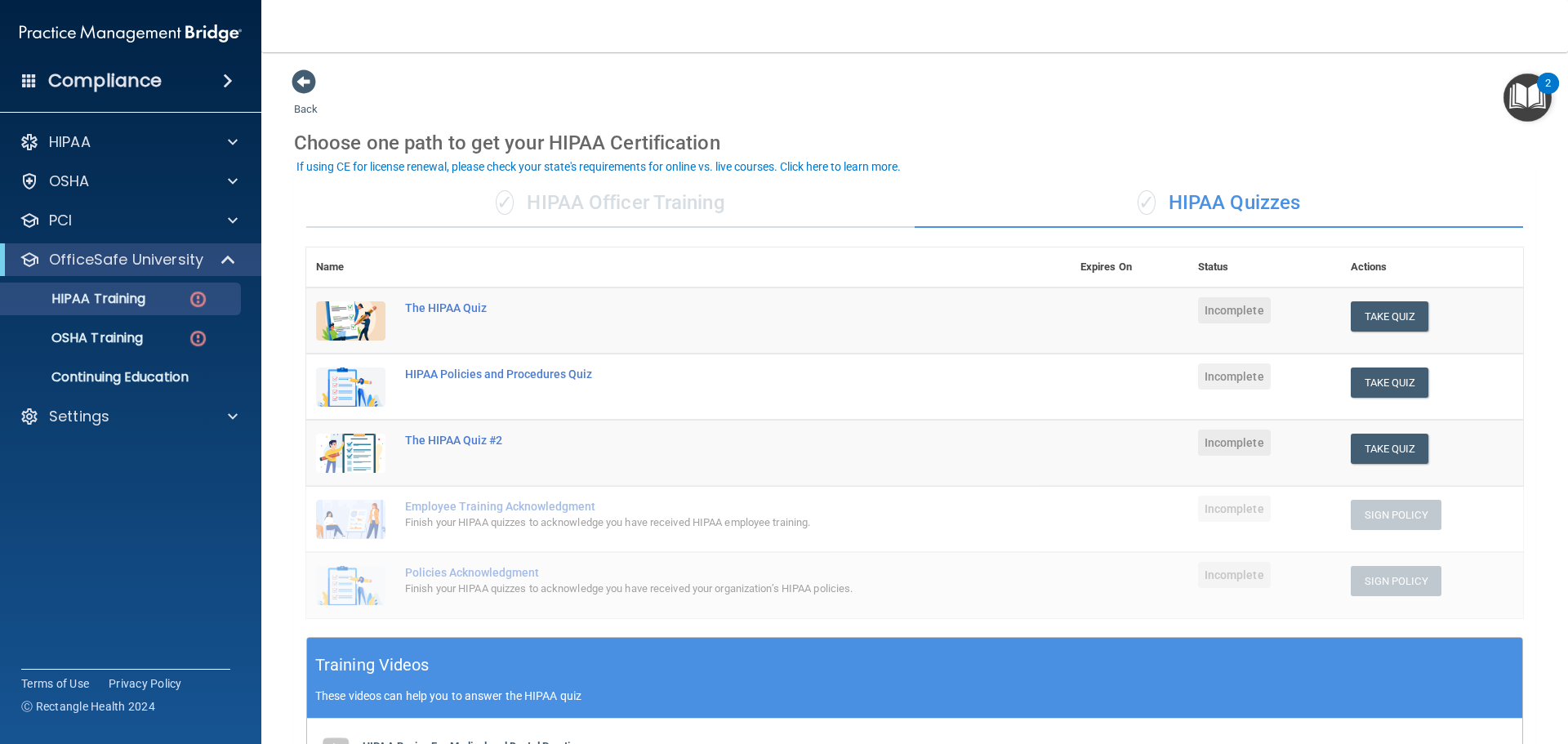
click at [618, 213] on div "✓ HIPAA Officer Training" at bounding box center [610, 203] width 608 height 49
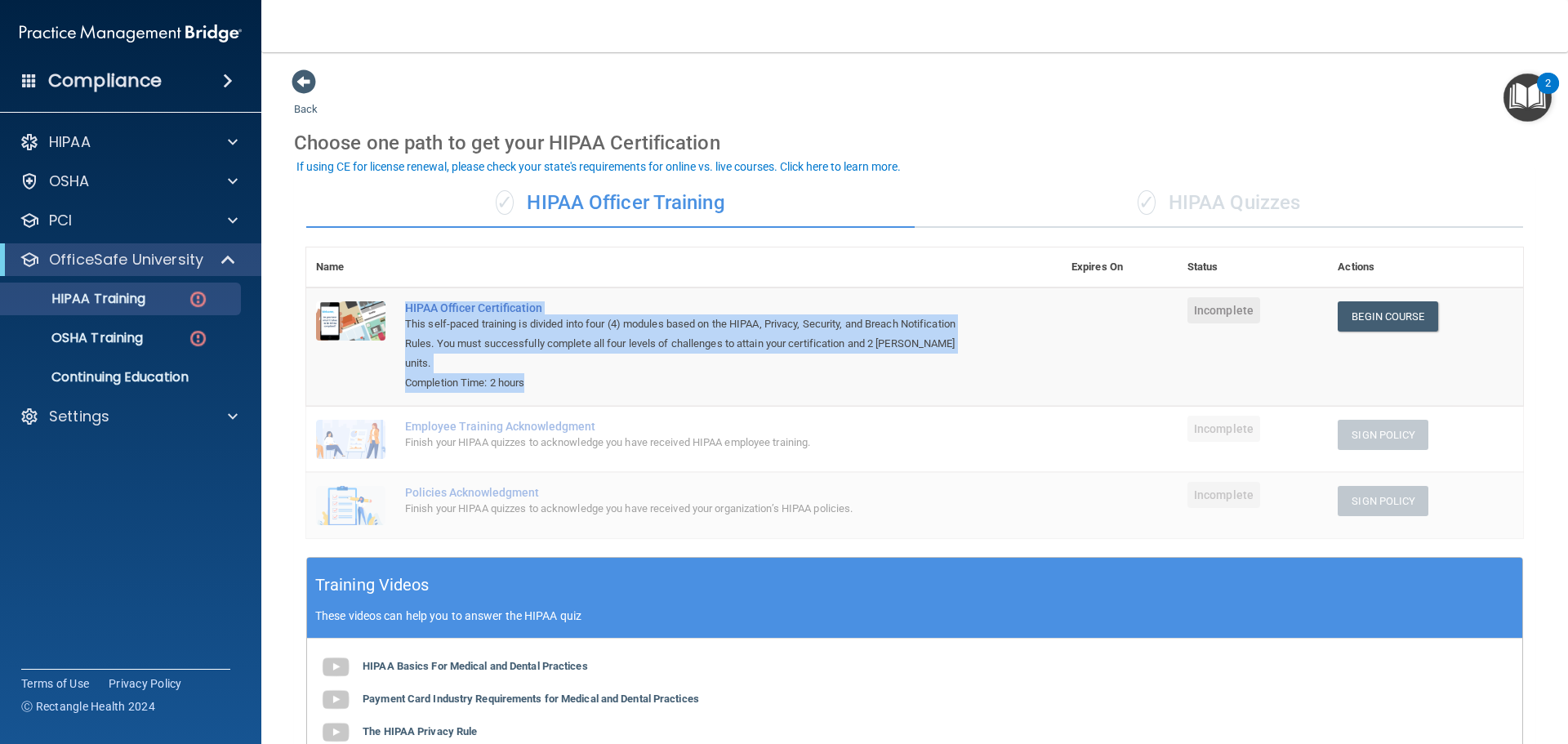
drag, startPoint x: 395, startPoint y: 306, endPoint x: 570, endPoint y: 365, distance: 184.7
click at [570, 365] on td "HIPAA Officer Certification This self-paced training is divided into four (4) m…" at bounding box center [729, 347] width 667 height 119
click at [571, 373] on div "Completion Time: 2 hours" at bounding box center [693, 383] width 575 height 20
drag, startPoint x: 556, startPoint y: 368, endPoint x: 383, endPoint y: 313, distance: 181.5
click at [383, 313] on tr "HIPAA Officer Certification This self-paced training is divided into four (4) m…" at bounding box center [915, 347] width 1217 height 119
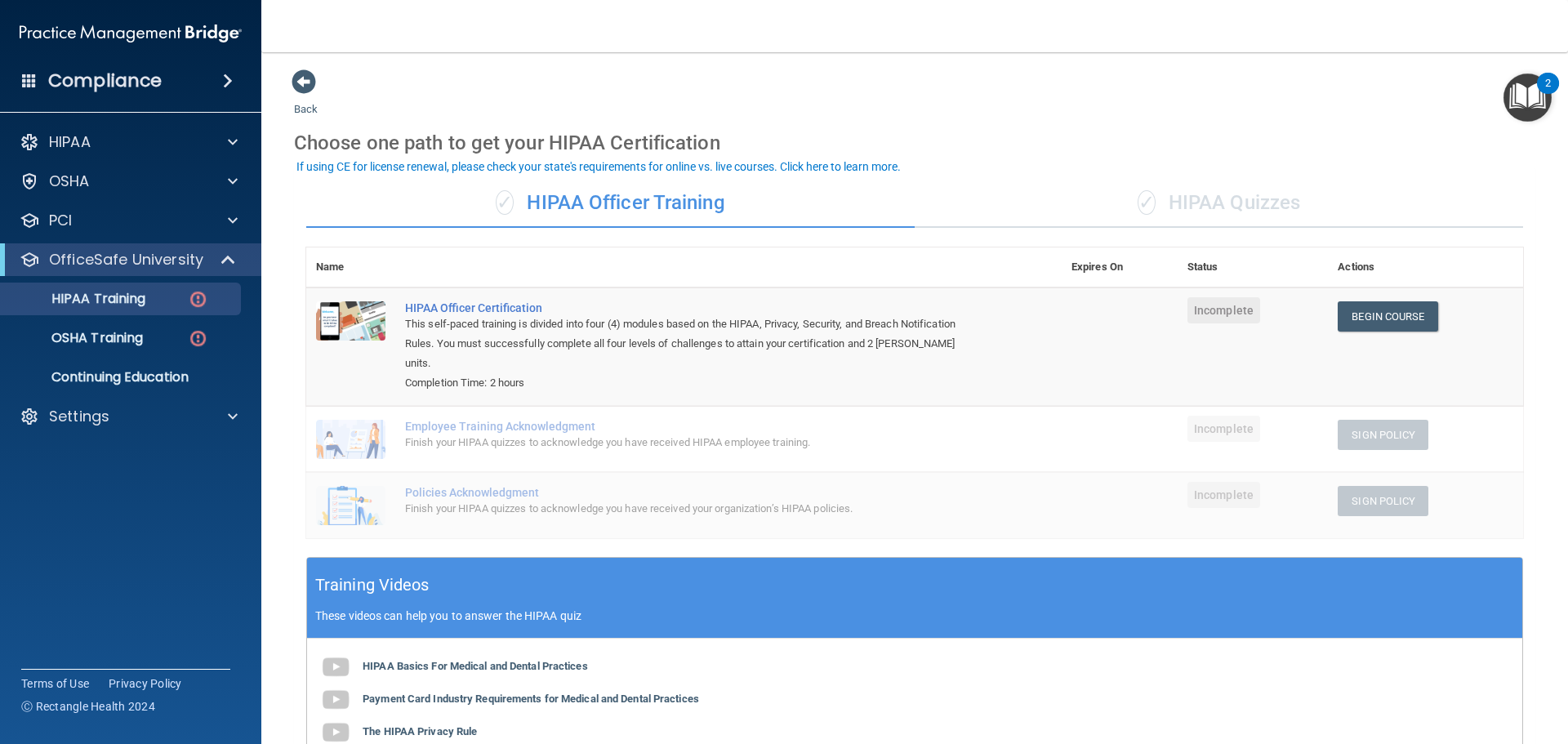
click at [563, 406] on td "Employee Training Acknowledgment Finish your HIPAA quizzes to acknowledge you h…" at bounding box center [729, 439] width 667 height 66
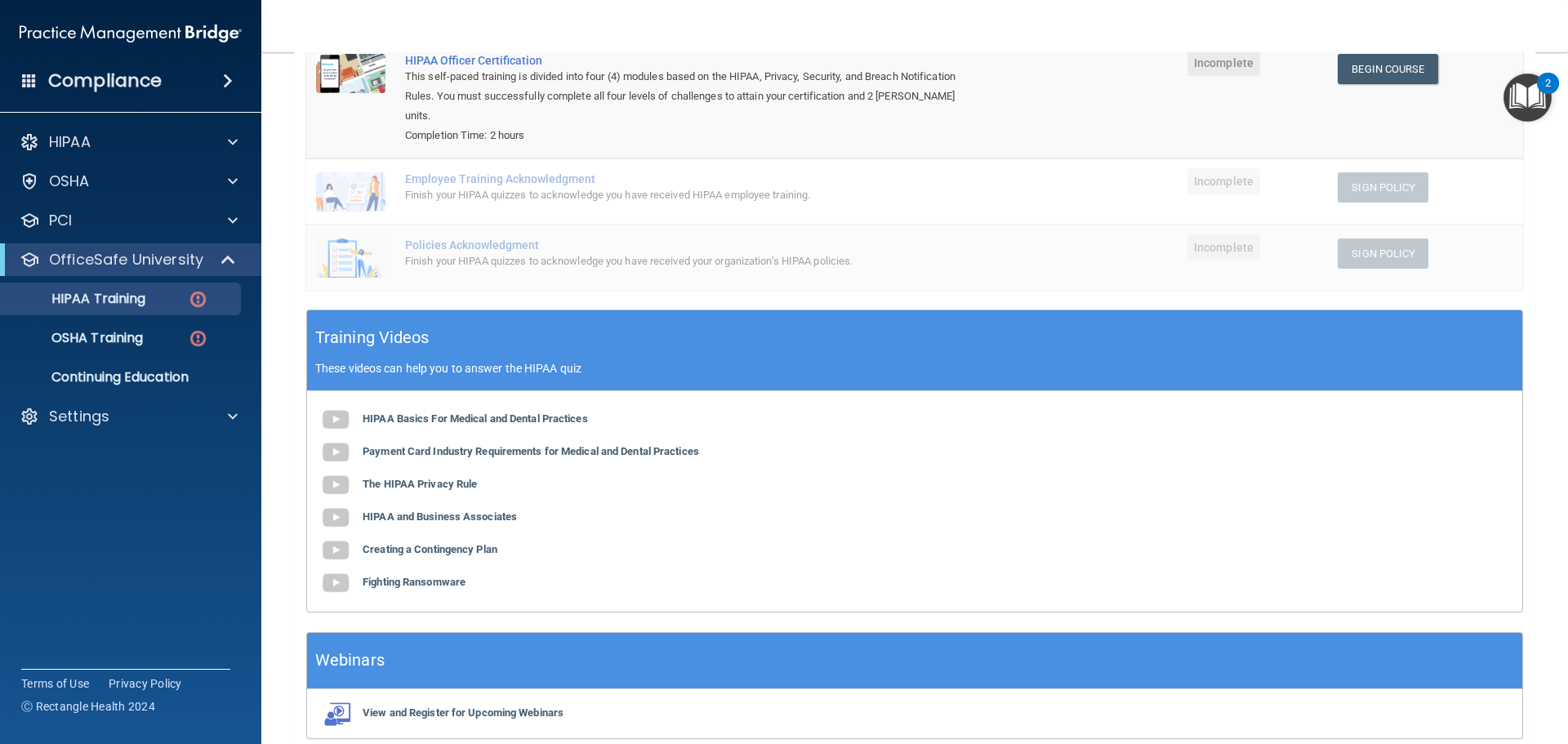
scroll to position [219, 0]
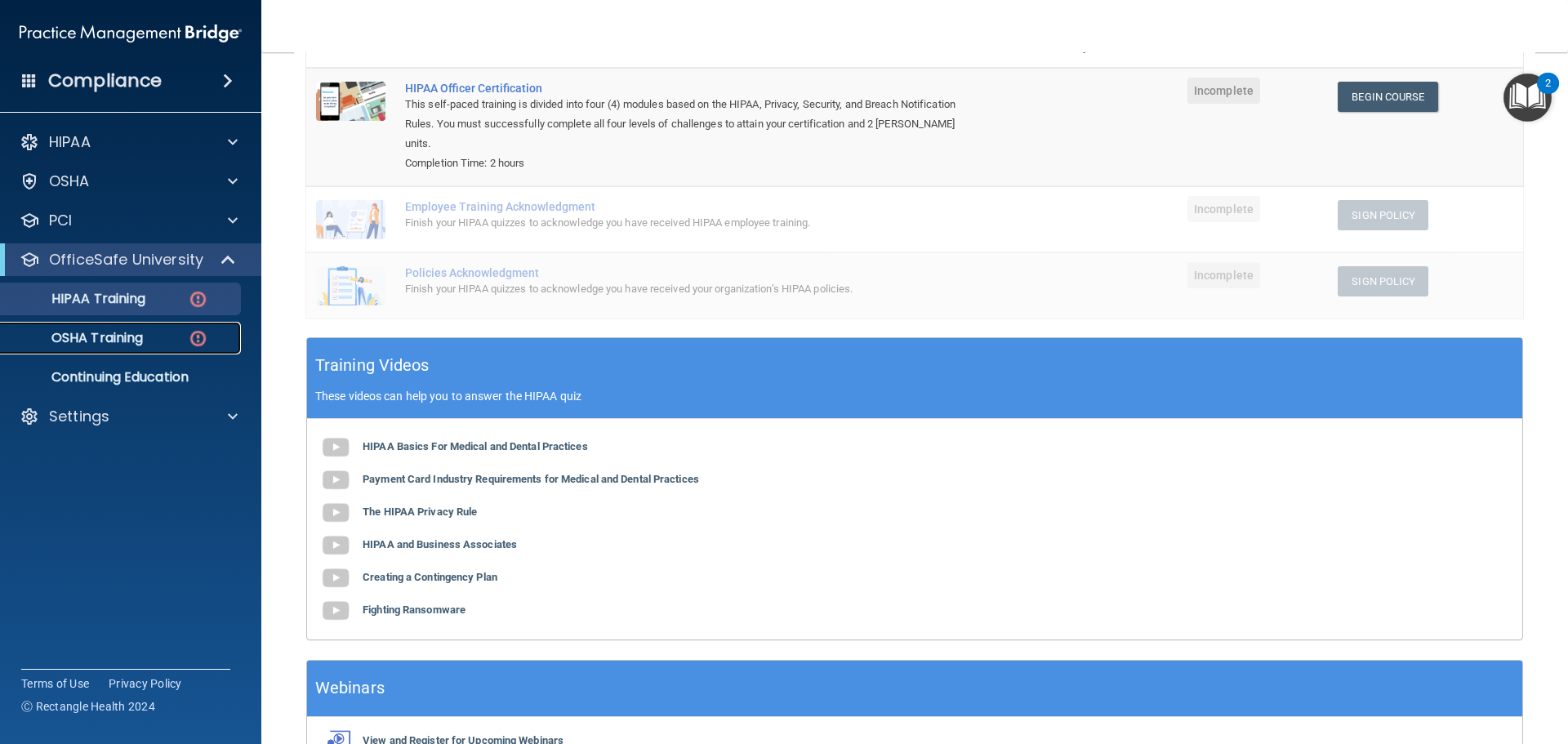
click at [143, 345] on p "OSHA Training" at bounding box center [76, 338] width 132 height 16
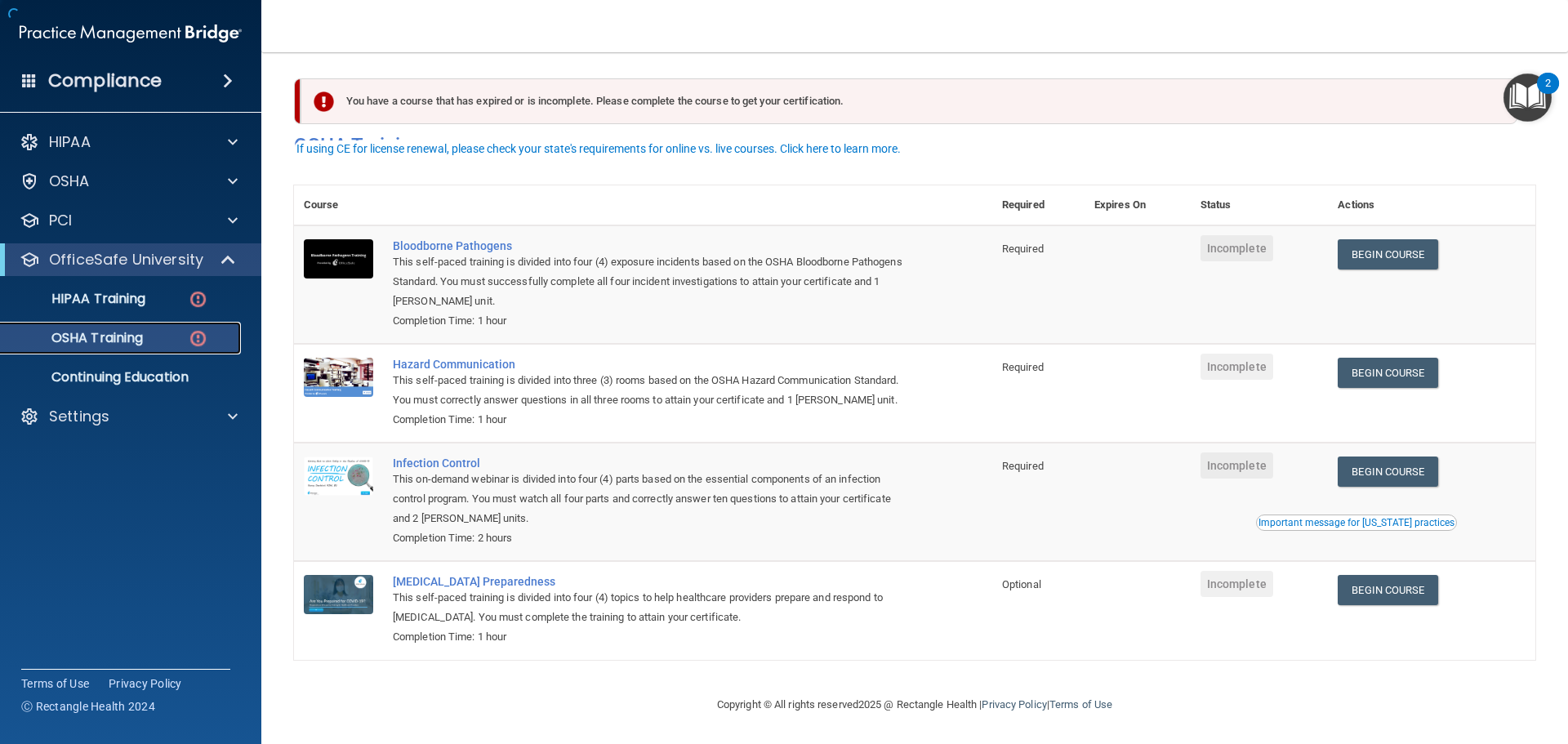
scroll to position [27, 0]
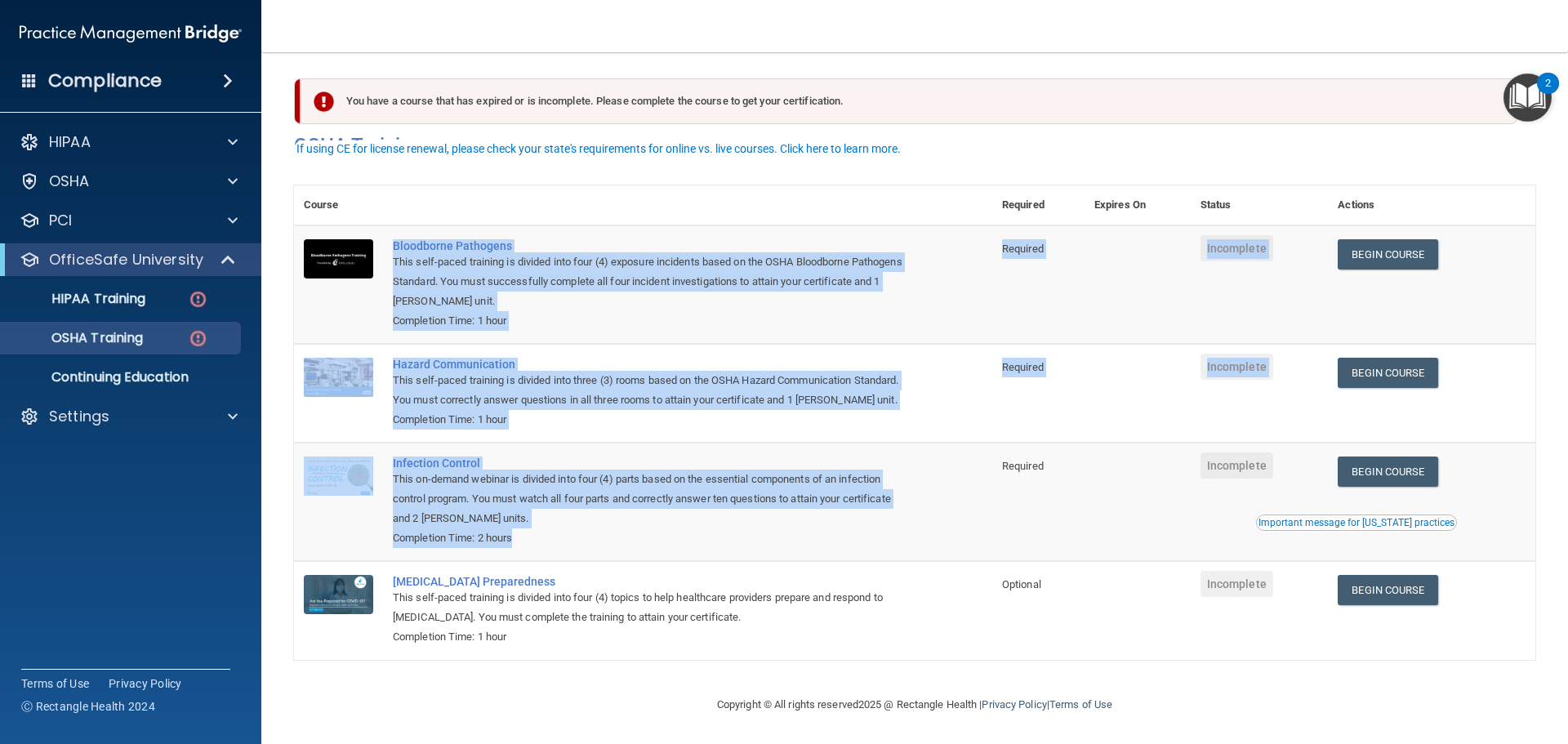
drag, startPoint x: 391, startPoint y: 223, endPoint x: 615, endPoint y: 536, distance: 384.9
click at [615, 536] on tbody "Bloodborne Pathogens This self-paced training is divided into four (4) exposure…" at bounding box center [915, 443] width 1242 height 435
click at [625, 551] on td "Infection Control This on-demand webinar is divided into four (4) parts based o…" at bounding box center [687, 502] width 609 height 119
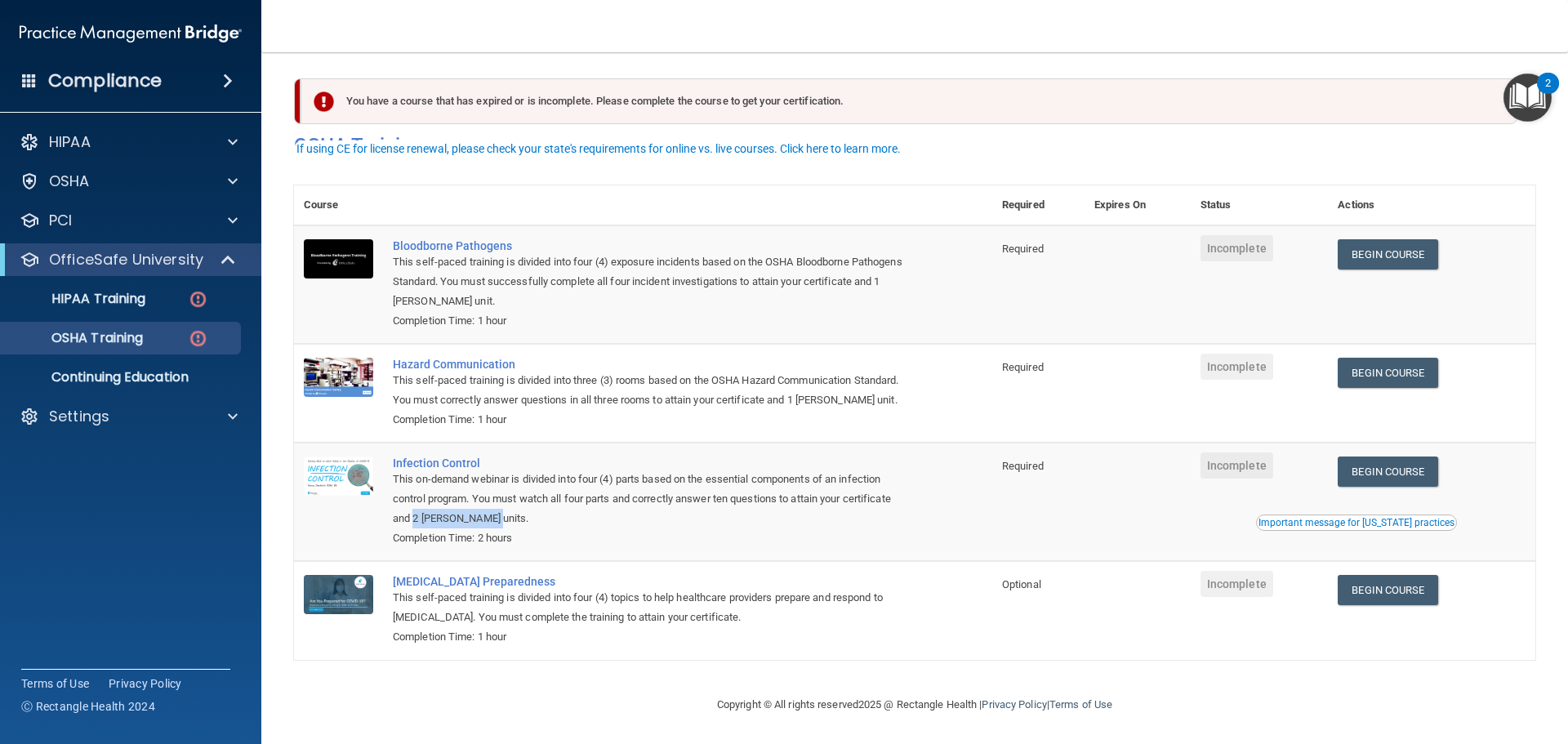
drag, startPoint x: 509, startPoint y: 517, endPoint x: 415, endPoint y: 517, distance: 94.0
click at [415, 517] on div "This on-demand webinar is divided into four (4) parts based on the essential co…" at bounding box center [651, 499] width 518 height 58
click at [559, 522] on div "This on-demand webinar is divided into four (4) parts based on the essential co…" at bounding box center [651, 499] width 518 height 58
click at [198, 390] on link "Continuing Education" at bounding box center [112, 377] width 257 height 32
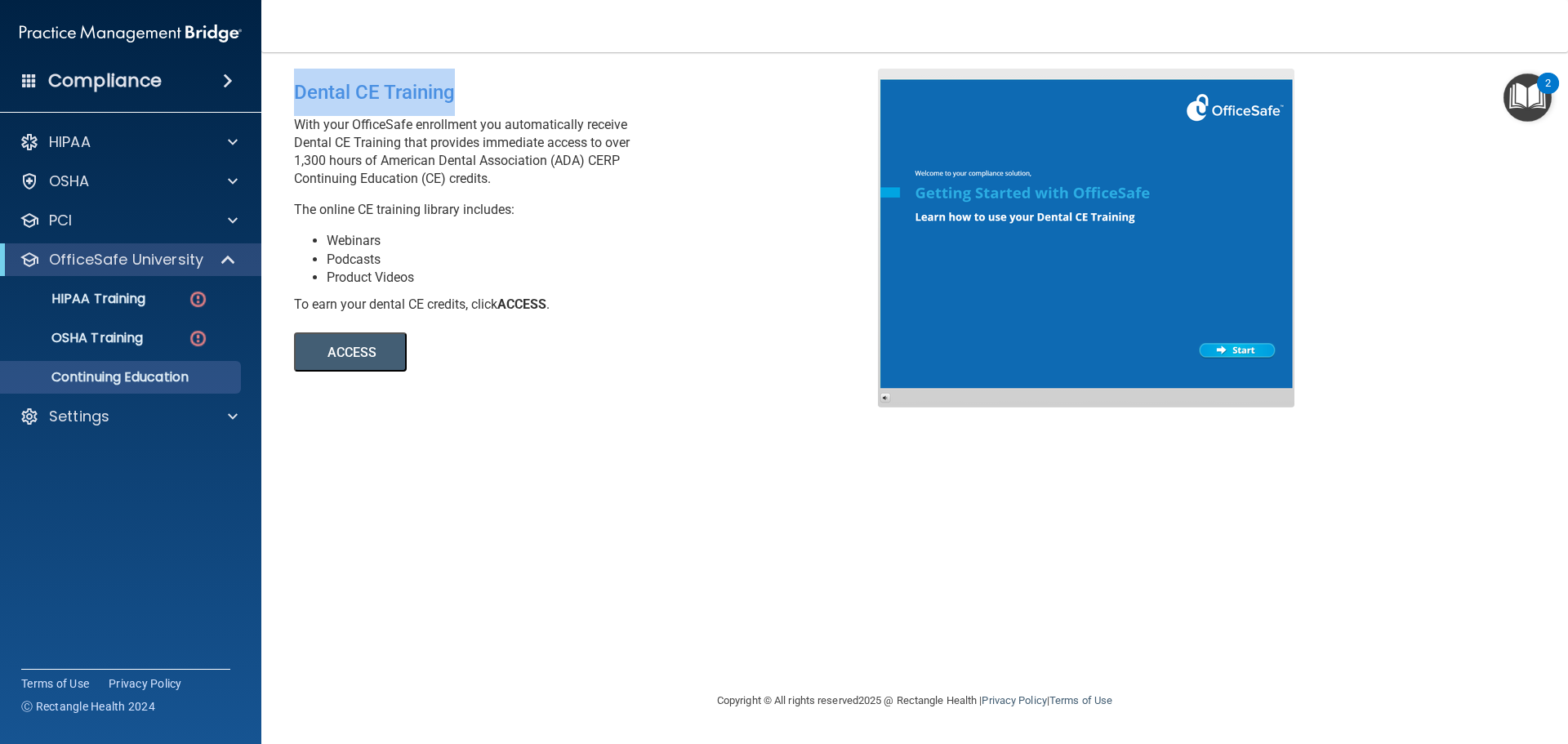
drag, startPoint x: 312, startPoint y: 98, endPoint x: 467, endPoint y: 105, distance: 155.2
click at [467, 105] on div "Dental CE Training" at bounding box center [592, 92] width 597 height 48
click at [473, 103] on div "Dental CE Training" at bounding box center [592, 92] width 597 height 48
click at [386, 343] on button "ACCESS" at bounding box center [350, 352] width 112 height 40
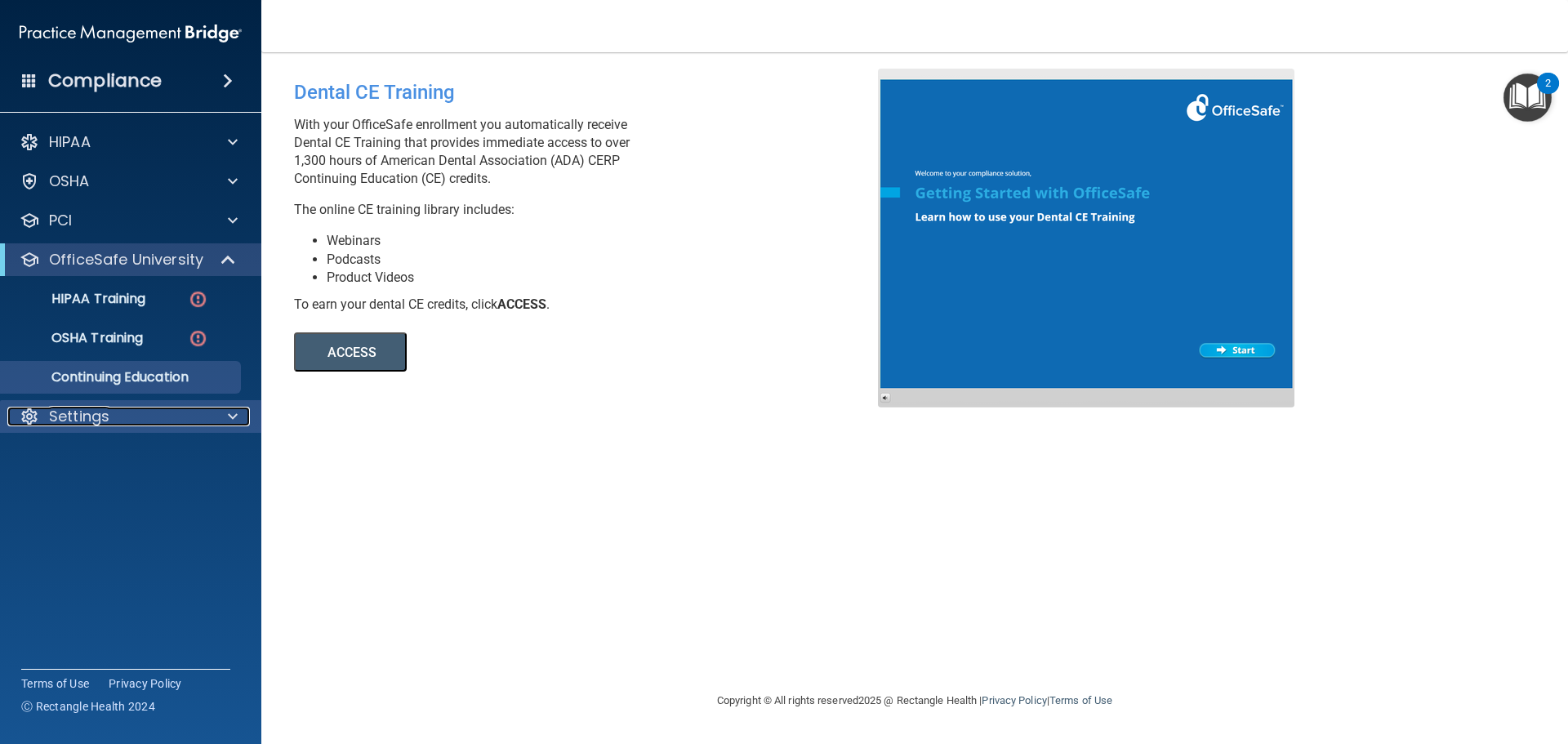
click at [123, 412] on div "Settings" at bounding box center [108, 417] width 202 height 20
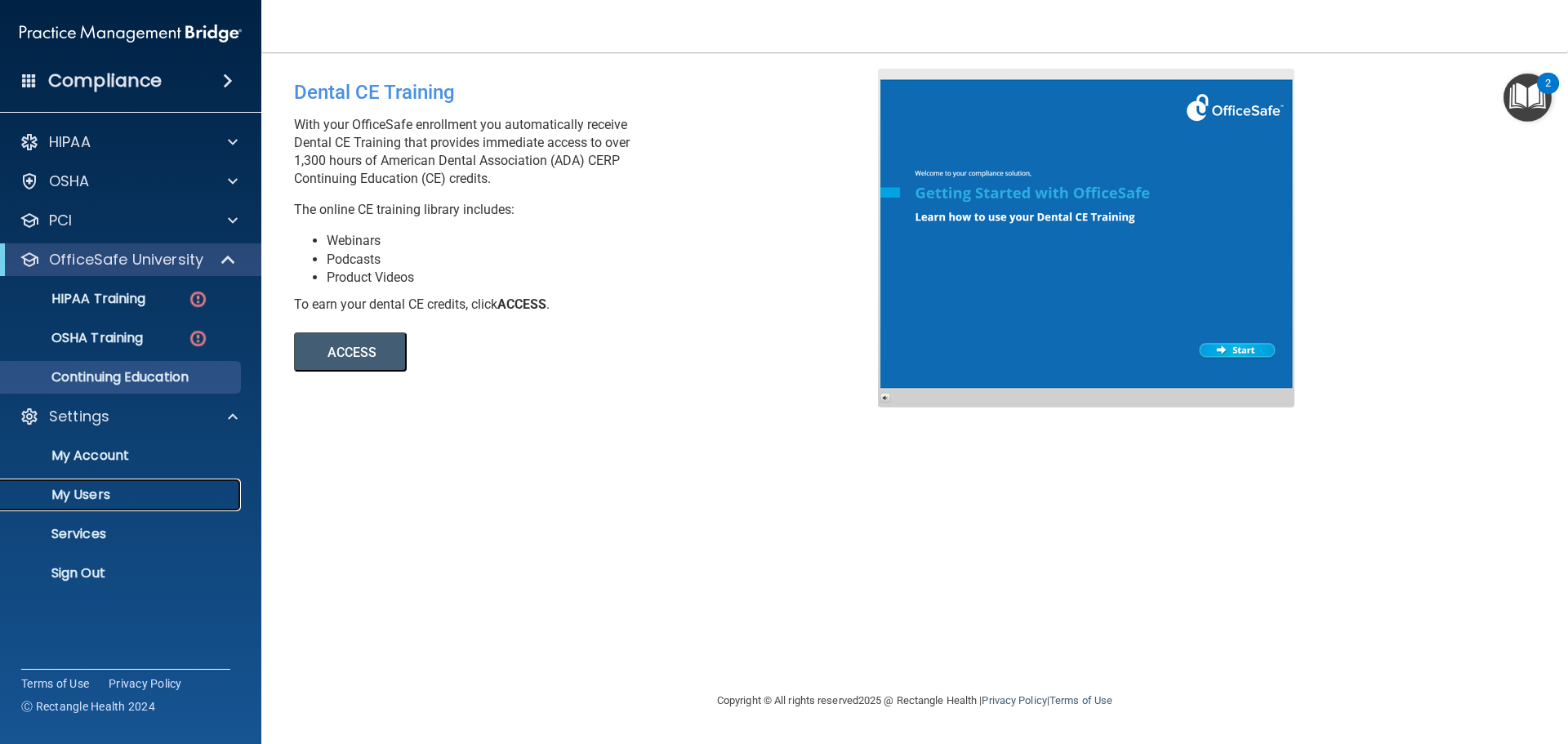
click at [111, 484] on link "My Users" at bounding box center [112, 495] width 257 height 32
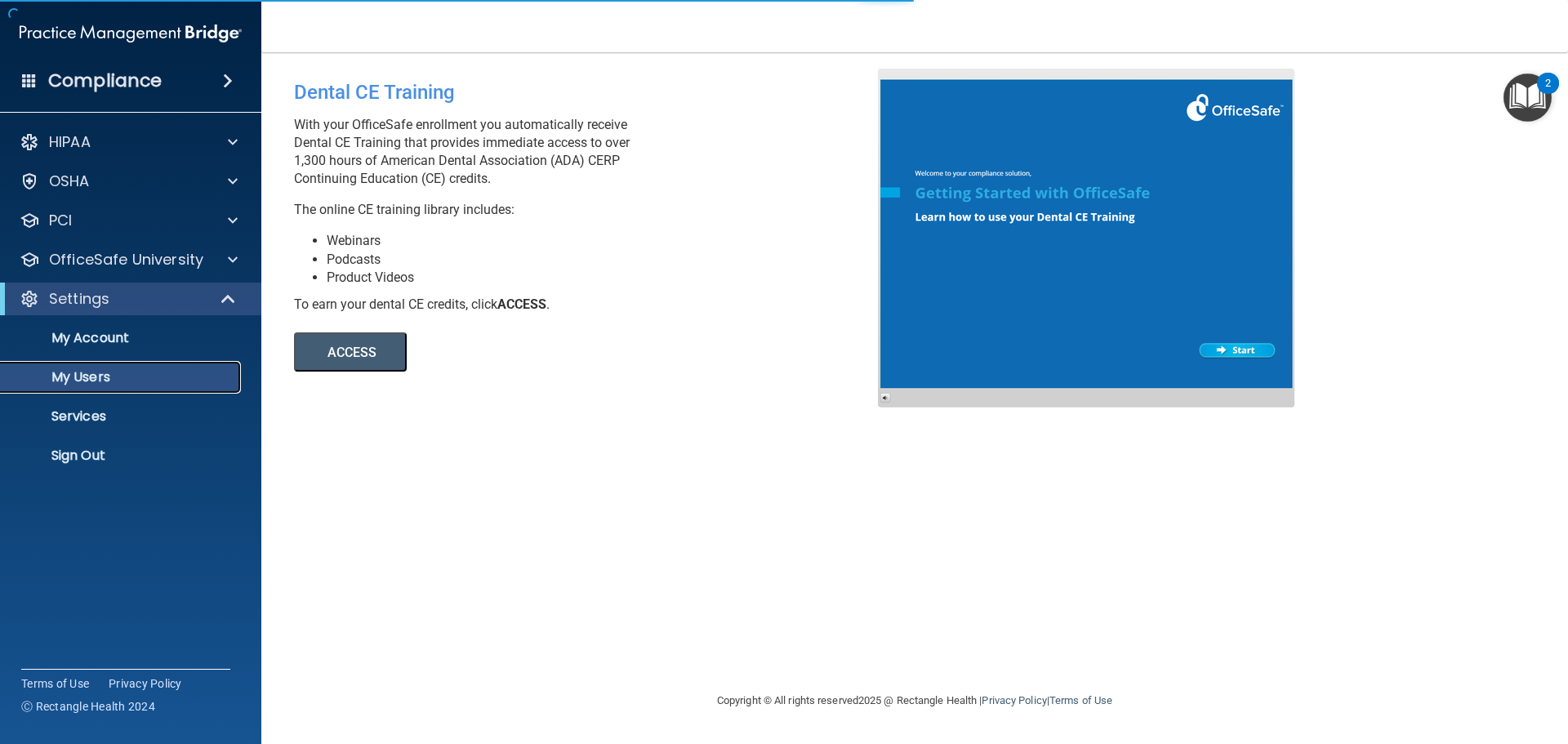
select select "20"
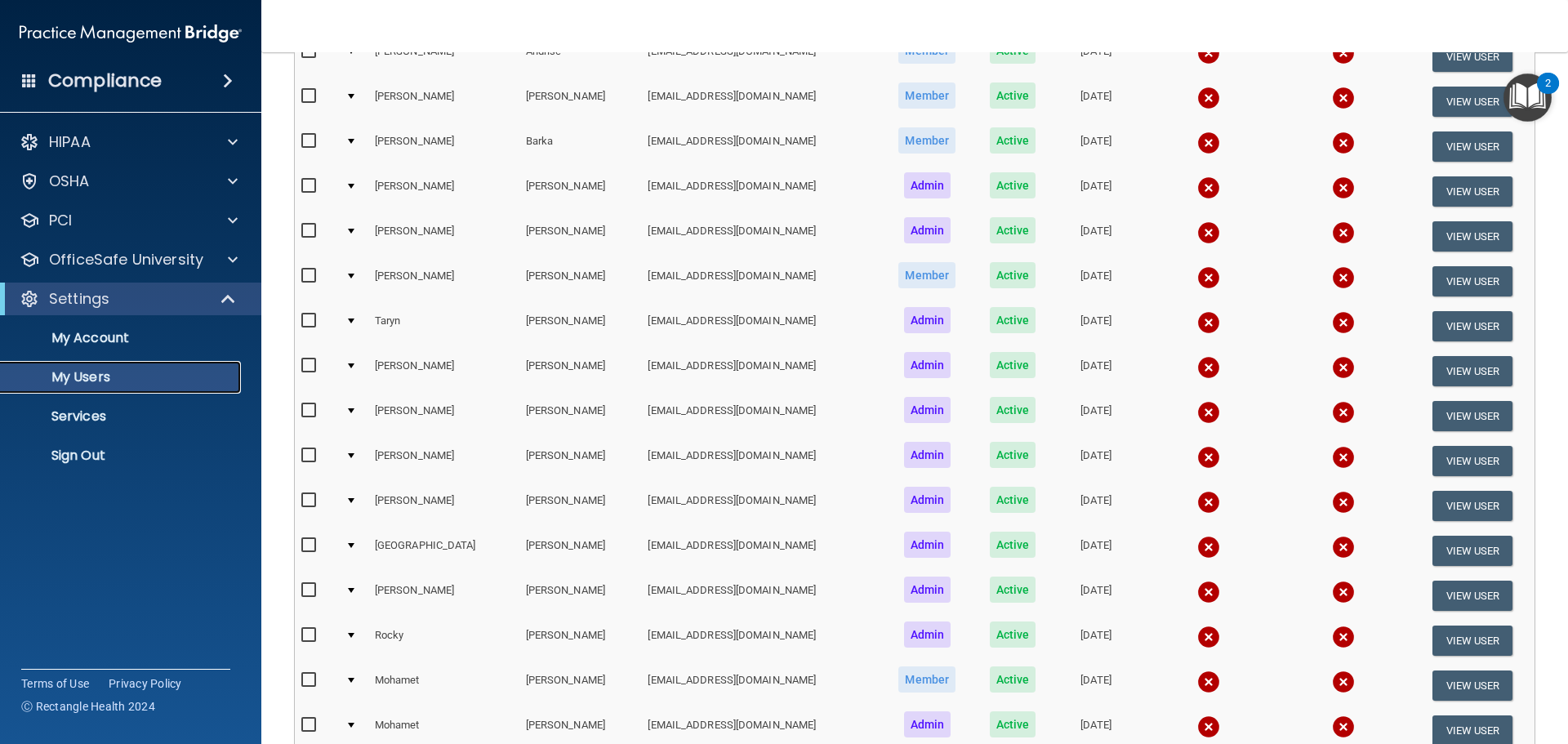
scroll to position [408, 0]
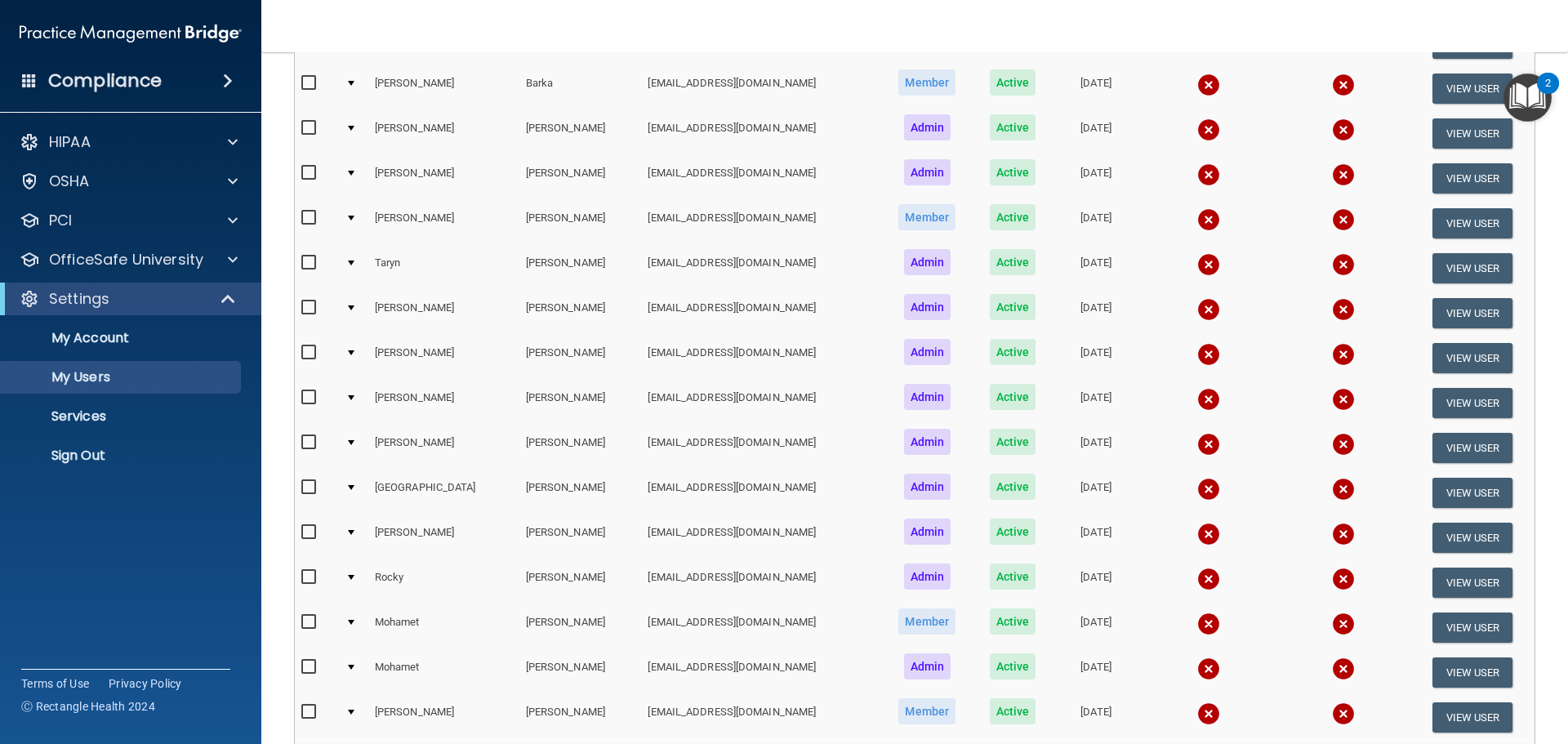
click at [309, 398] on input "checkbox" at bounding box center [310, 397] width 19 height 13
checkbox input "true"
click at [309, 444] on input "checkbox" at bounding box center [310, 442] width 19 height 13
checkbox input "true"
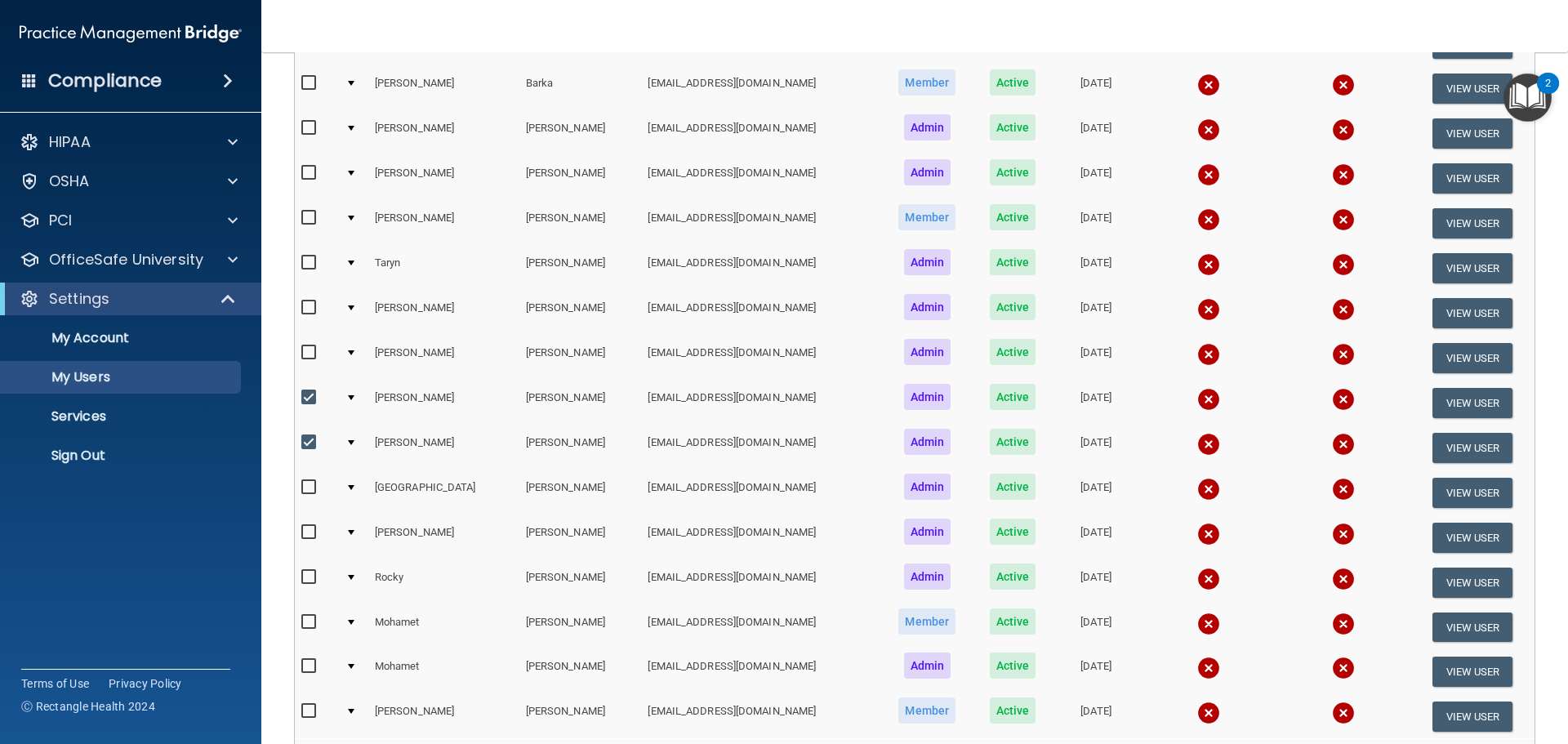
click at [302, 354] on input "checkbox" at bounding box center [310, 352] width 19 height 13
checkbox input "true"
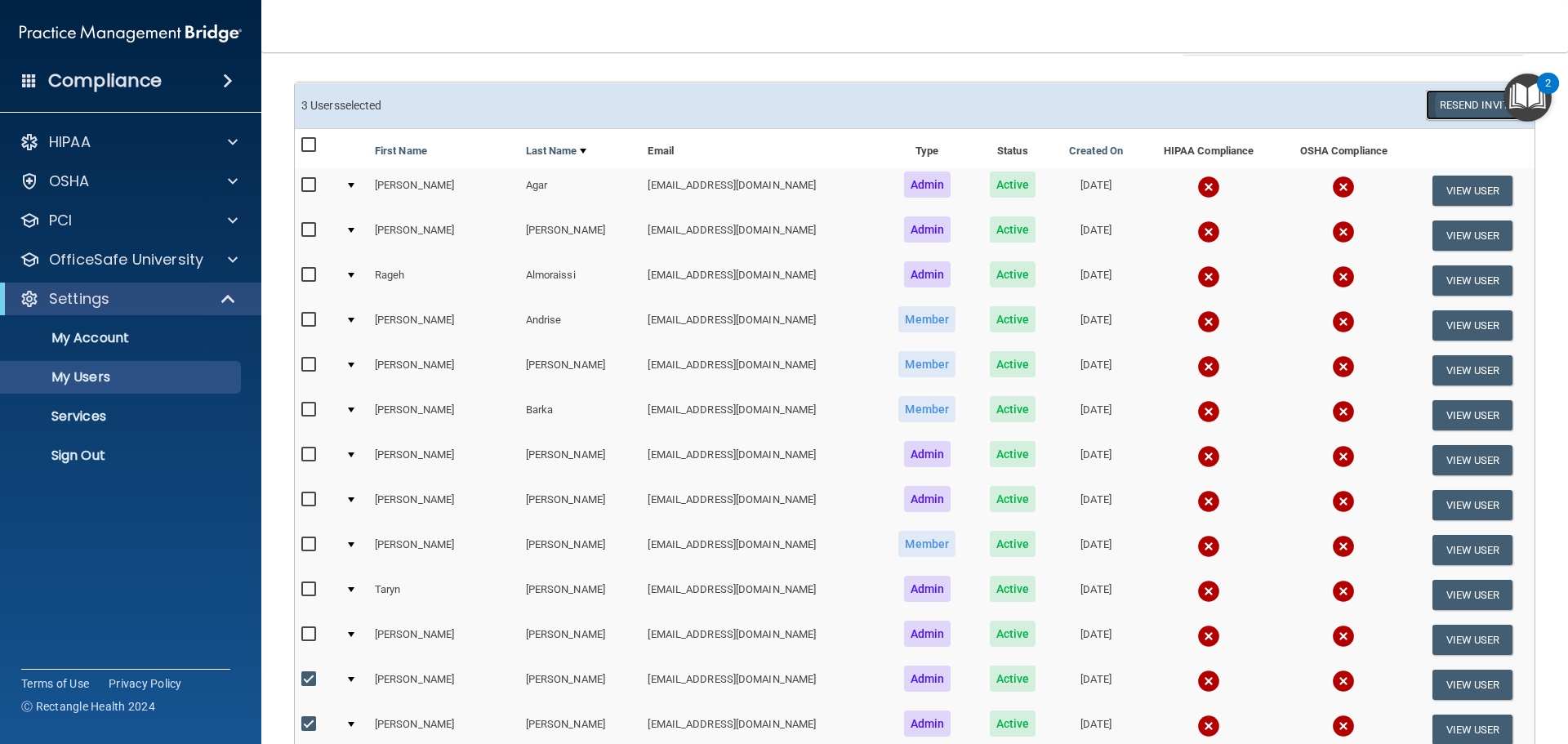
click at [1434, 103] on button "Resend Invite" at bounding box center [1477, 105] width 102 height 31
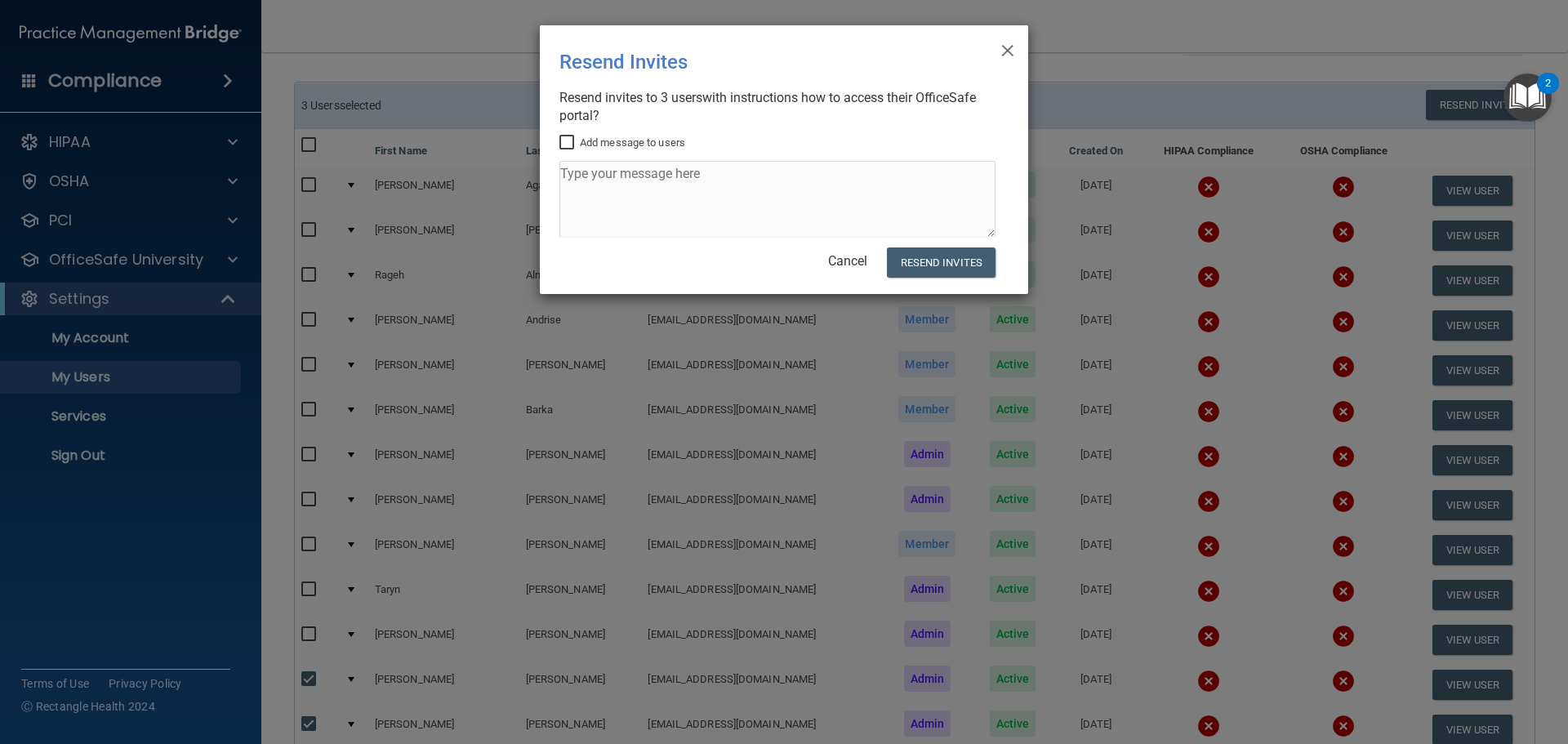
click at [566, 143] on input "Add message to users" at bounding box center [569, 143] width 19 height 13
checkbox input "true"
click at [633, 199] on textarea at bounding box center [777, 199] width 436 height 76
click at [1009, 52] on span "×" at bounding box center [1007, 48] width 14 height 32
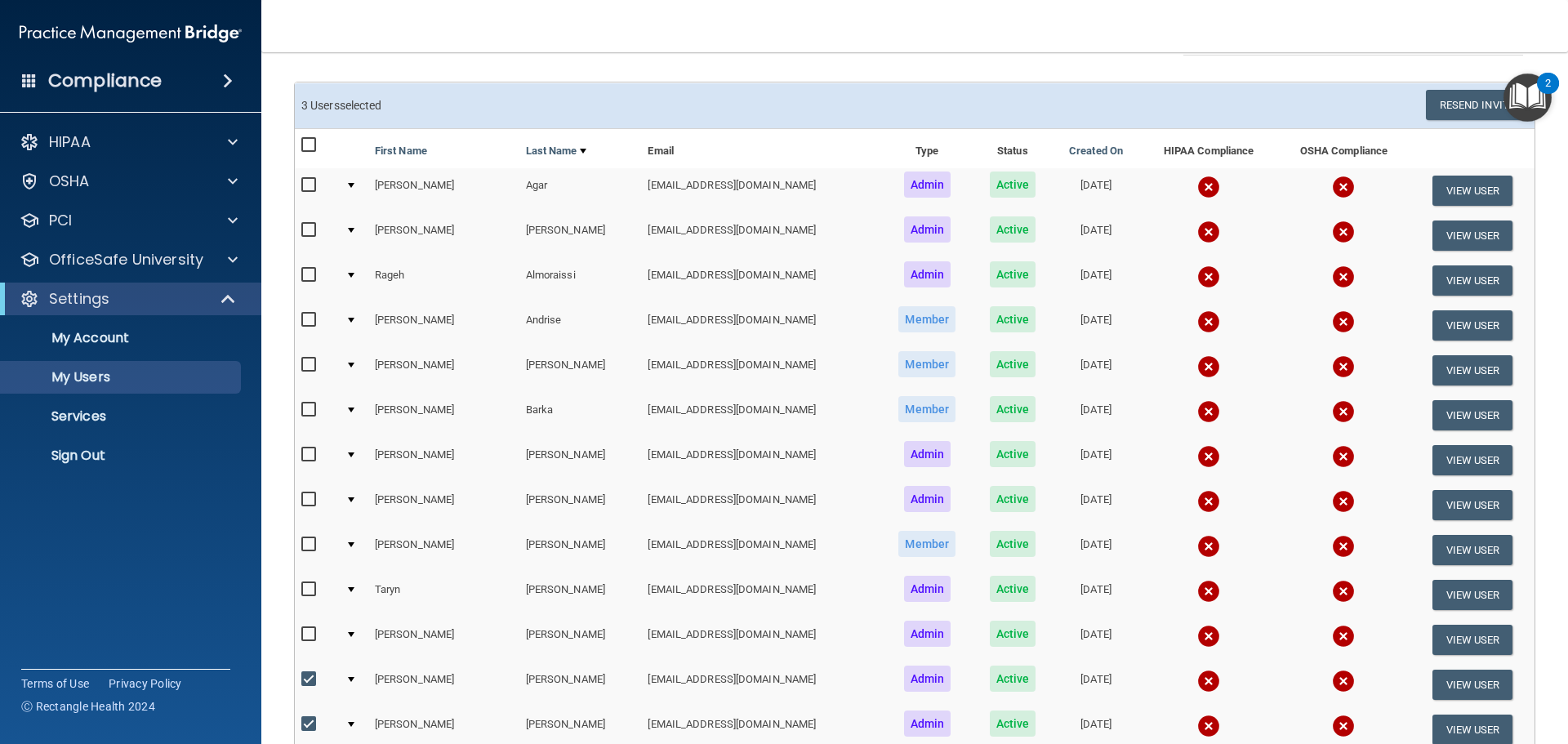
click at [1197, 279] on img at bounding box center [1208, 276] width 22 height 22
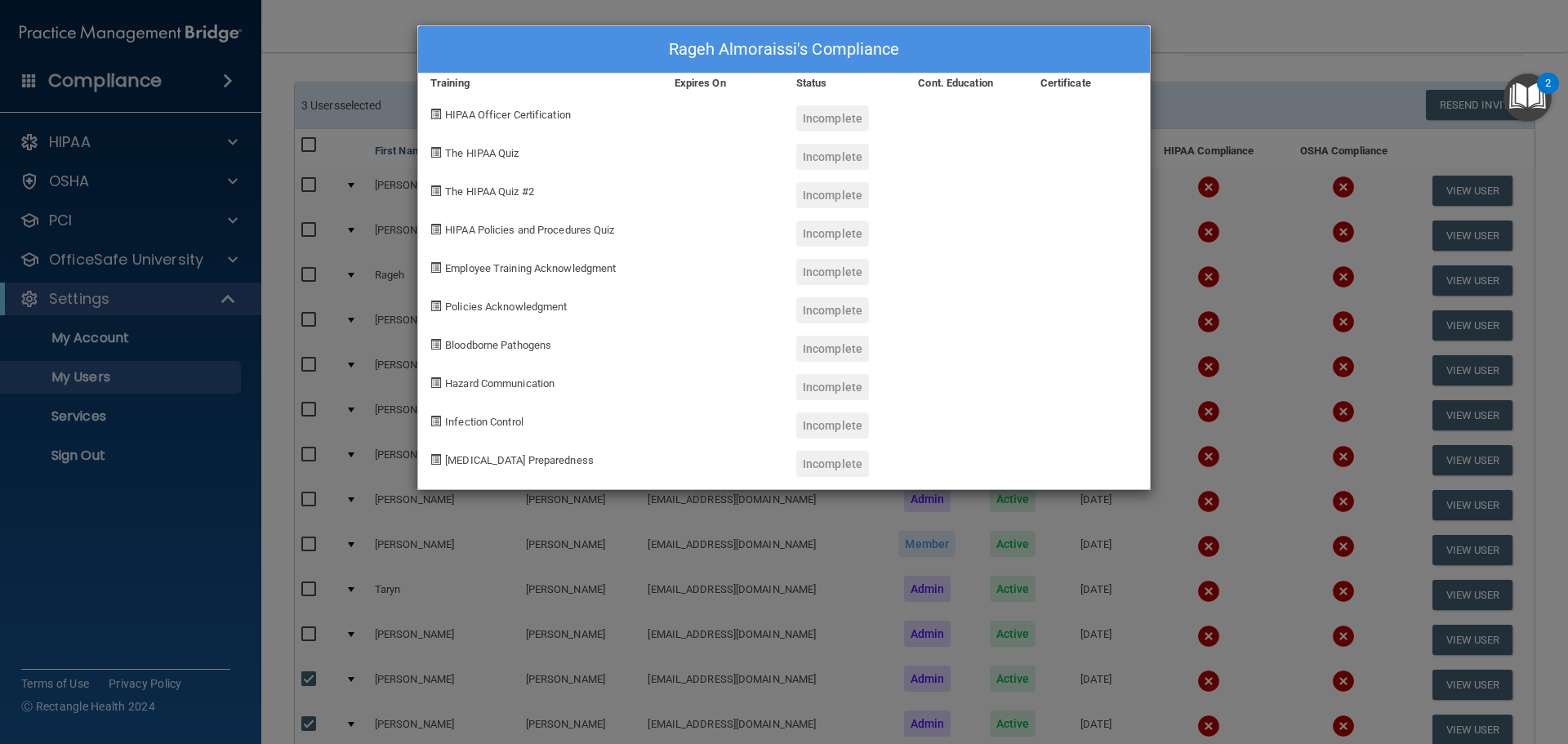
click at [1172, 45] on div "Rageh Almoraissi's Compliance Training Expires On Status Cont. Education Certif…" at bounding box center [784, 372] width 1568 height 744
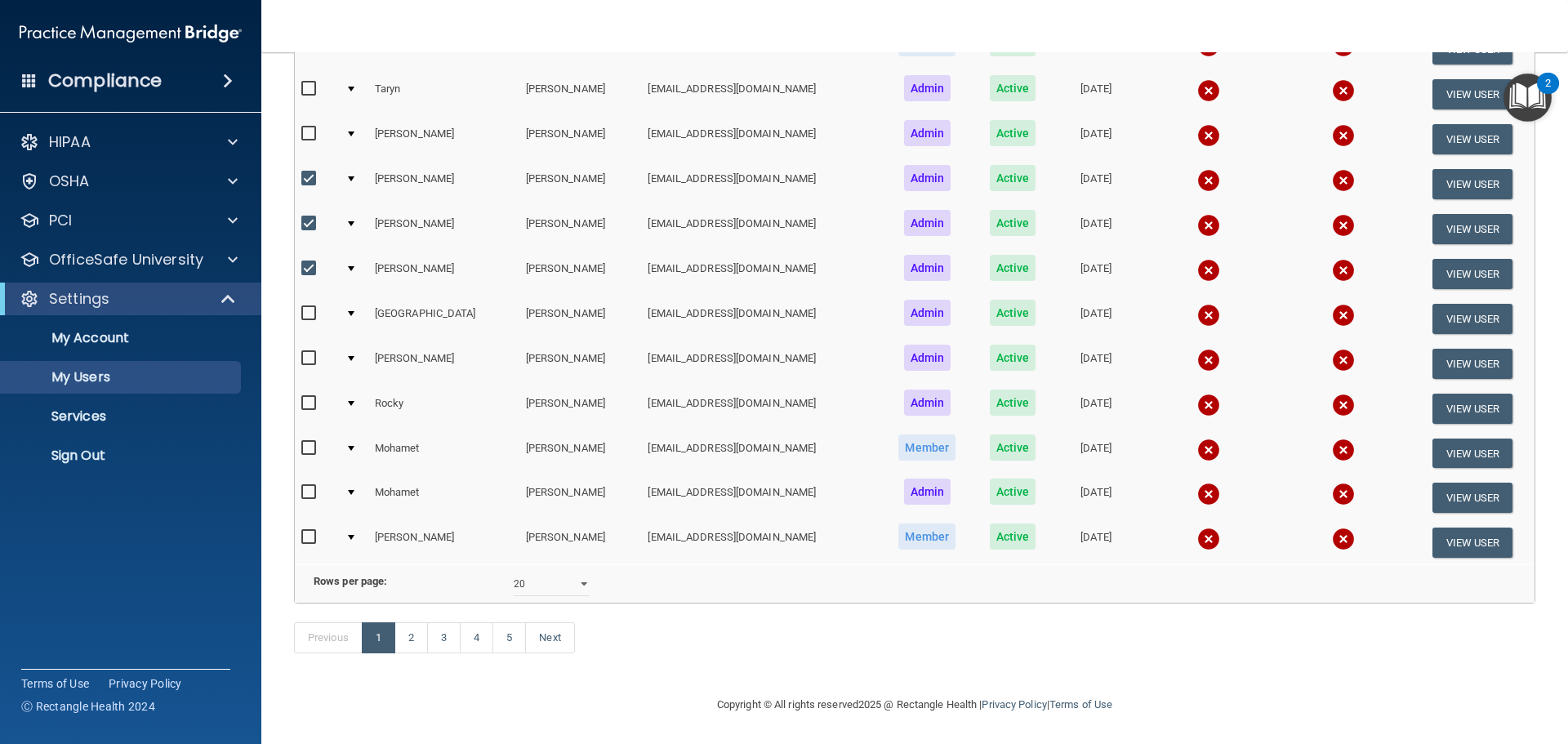
scroll to position [608, 0]
click at [412, 644] on link "2" at bounding box center [411, 638] width 33 height 31
select select "20"
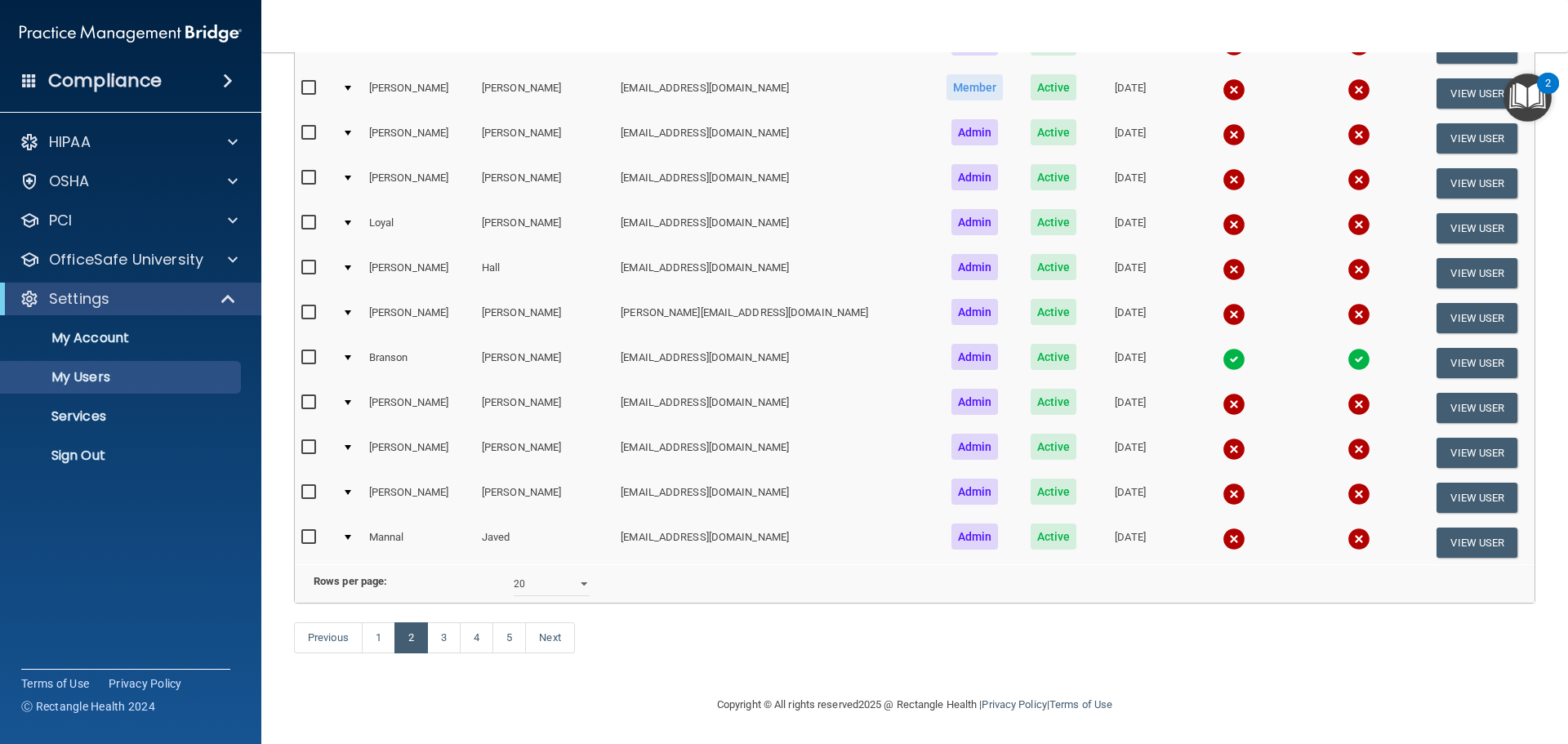
scroll to position [607, 0]
click at [388, 649] on link "1" at bounding box center [378, 638] width 33 height 31
select select "20"
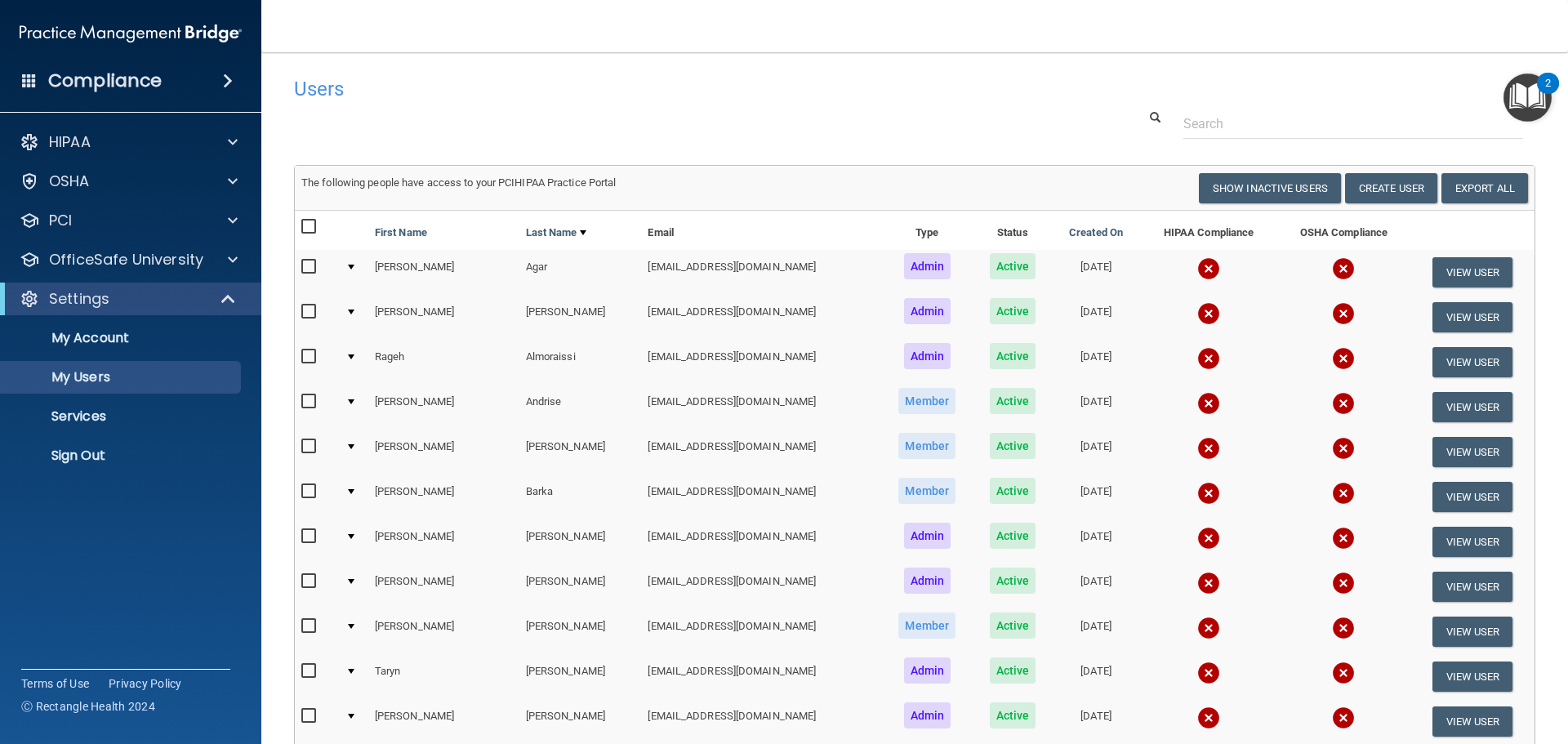
click at [226, 84] on span at bounding box center [227, 81] width 10 height 20
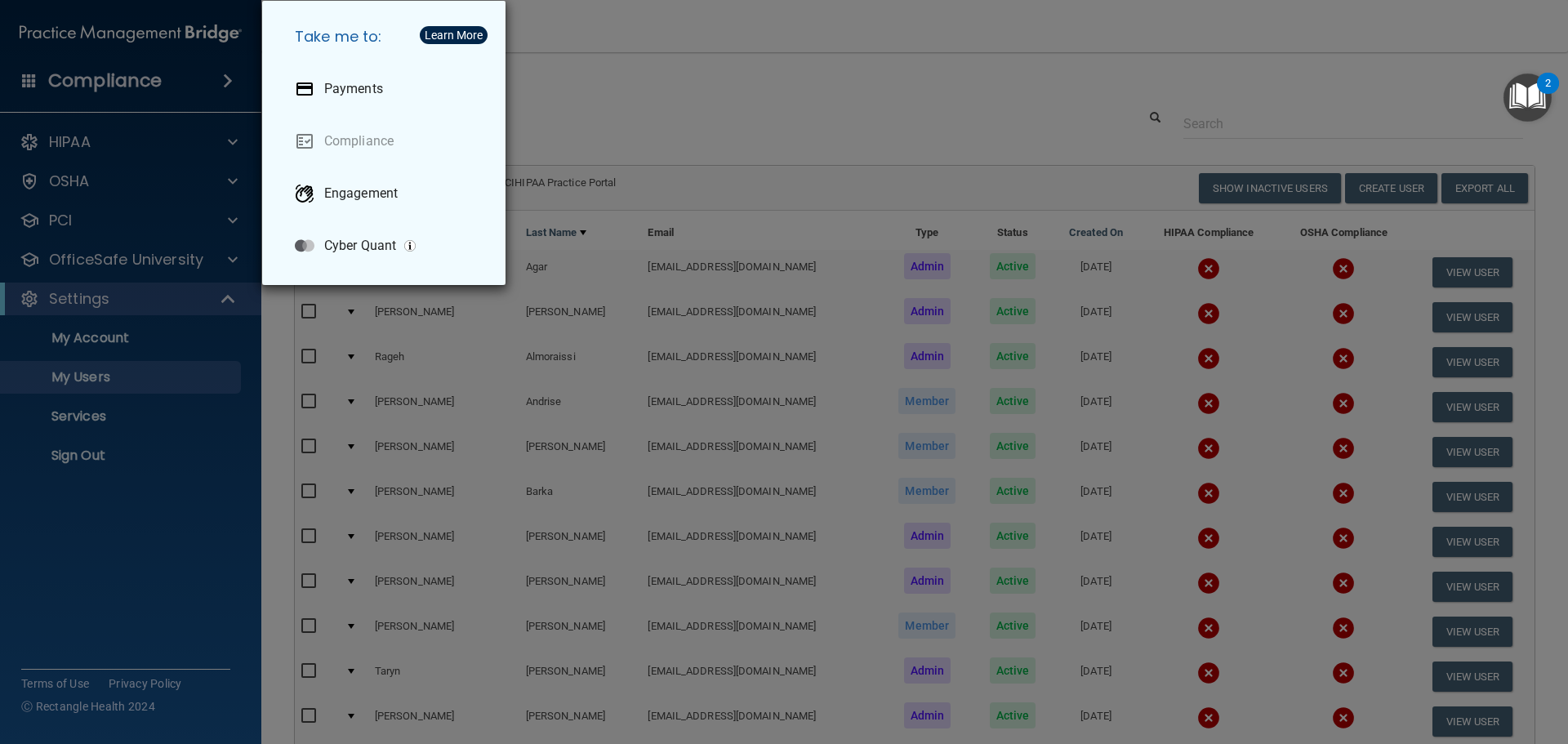
click at [228, 80] on div "Take me to: Payments Compliance Engagement Cyber Quant" at bounding box center [784, 372] width 1568 height 744
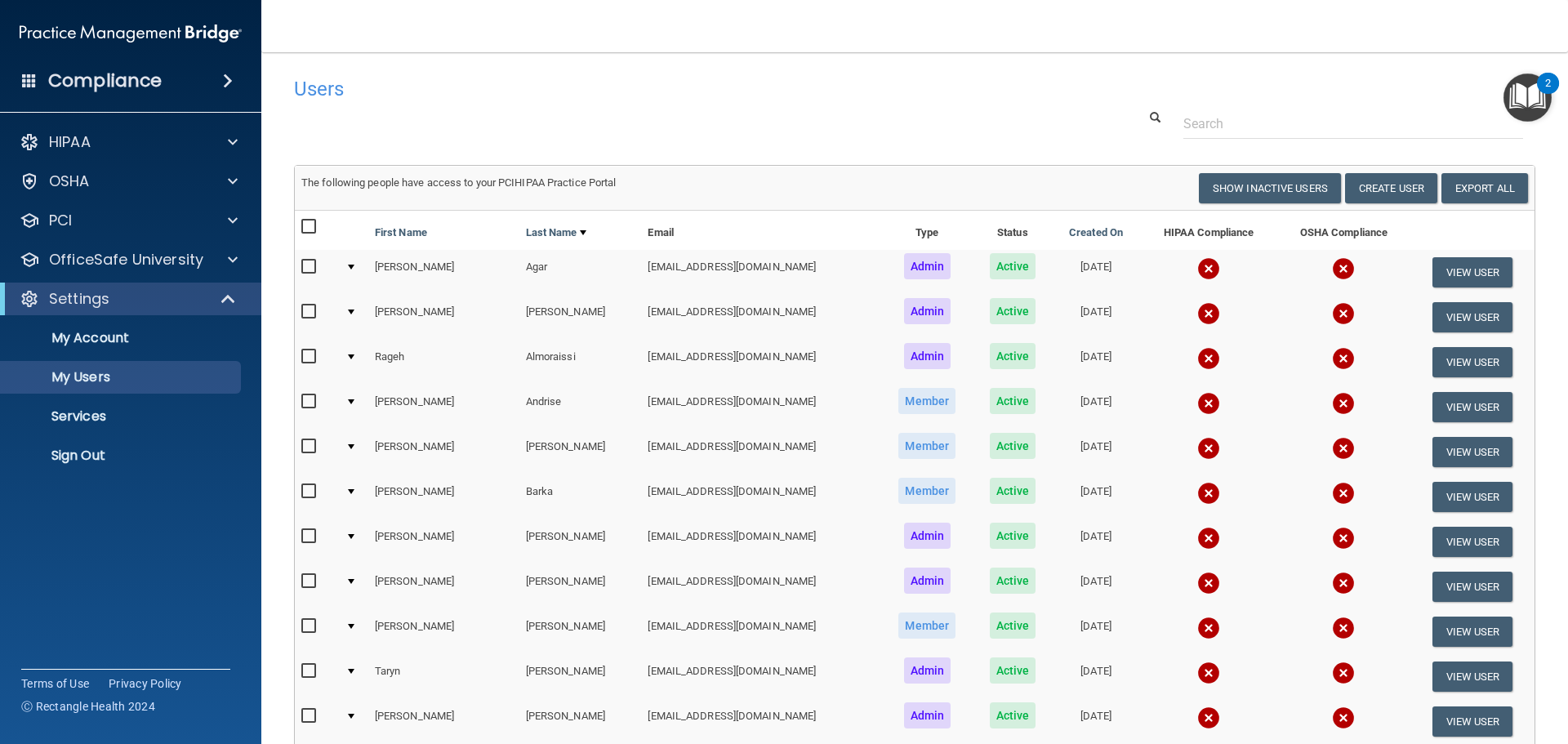
click at [227, 83] on span at bounding box center [227, 81] width 10 height 20
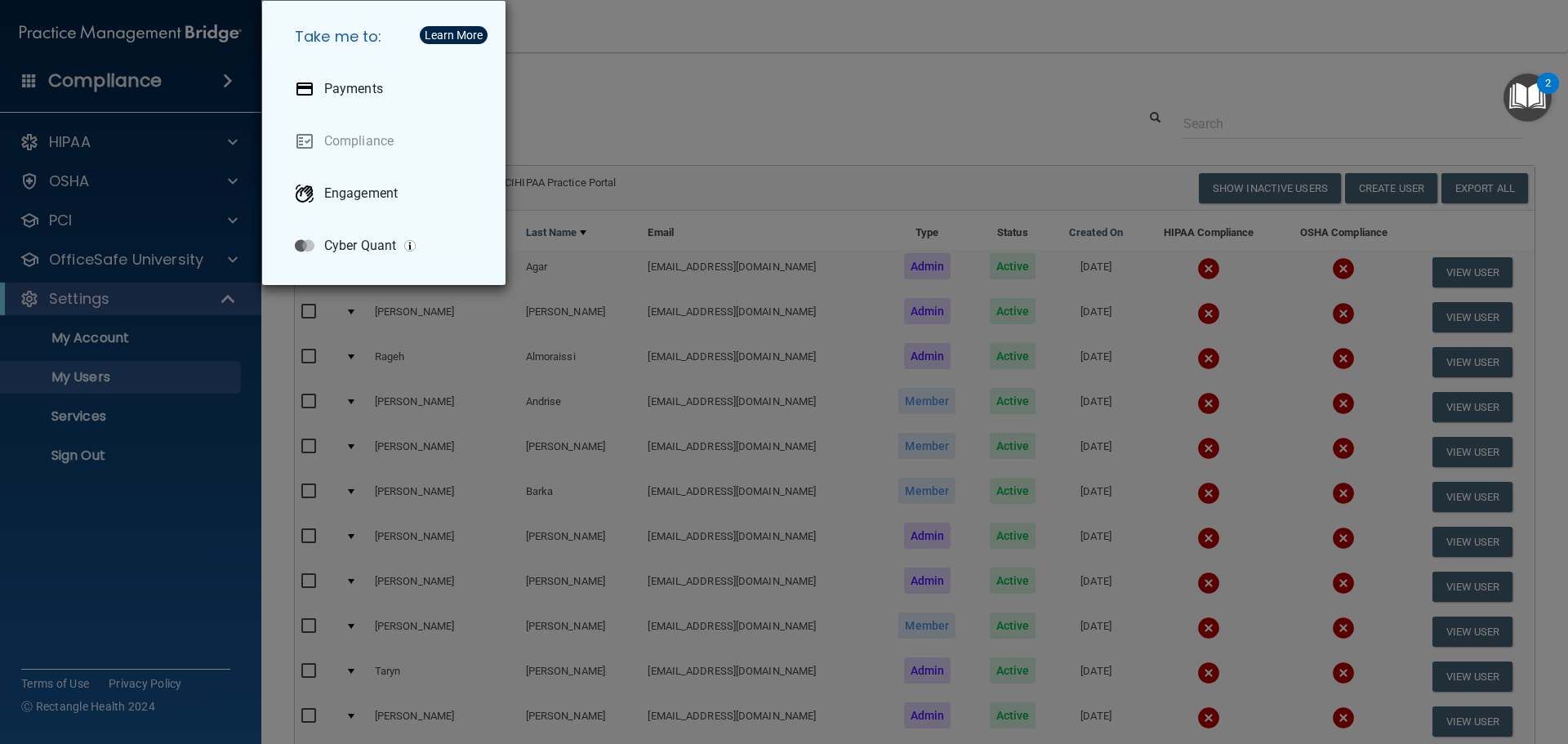
click at [544, 127] on div "Take me to: Payments Compliance Engagement Cyber Quant" at bounding box center [784, 372] width 1568 height 744
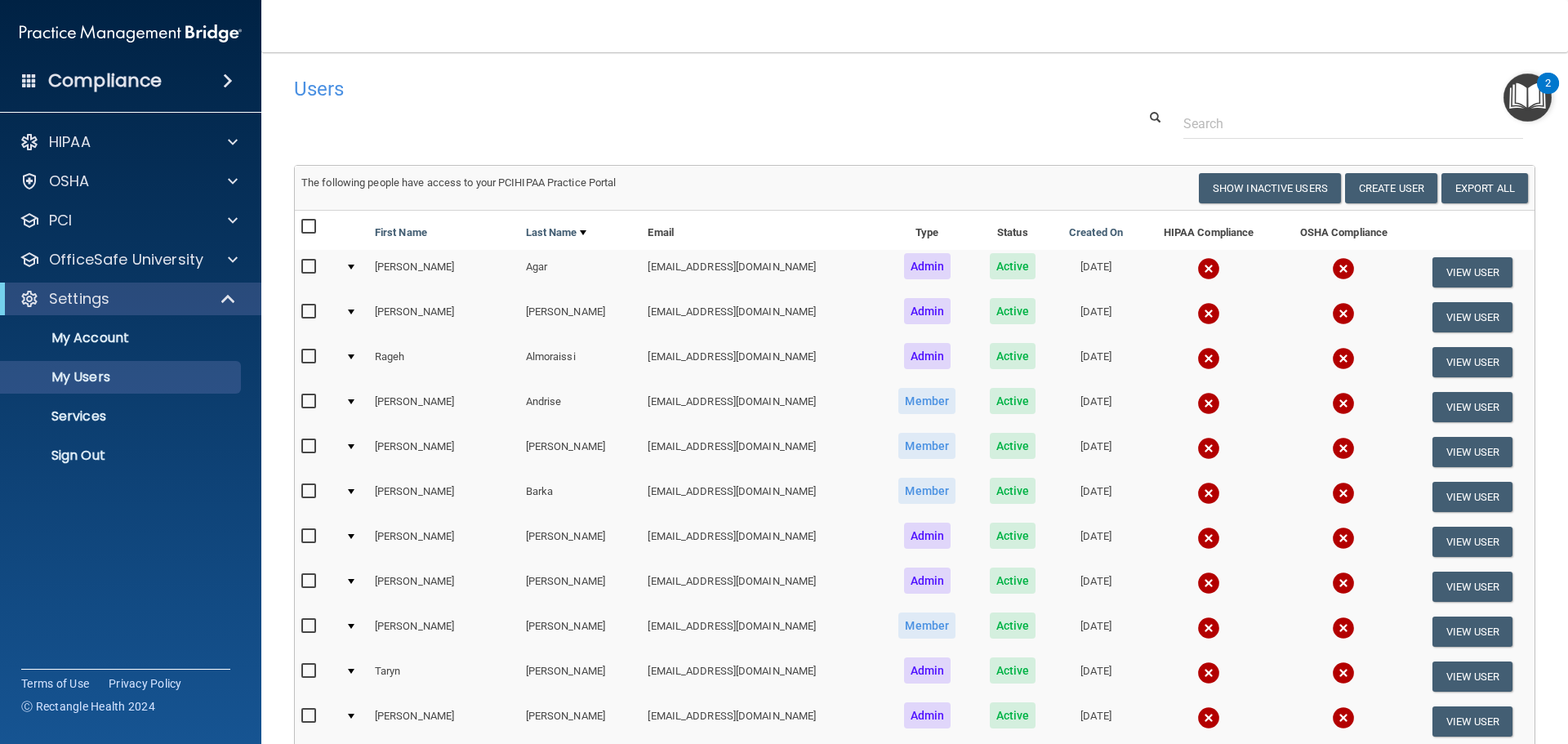
click at [205, 82] on div "Compliance" at bounding box center [130, 81] width 261 height 36
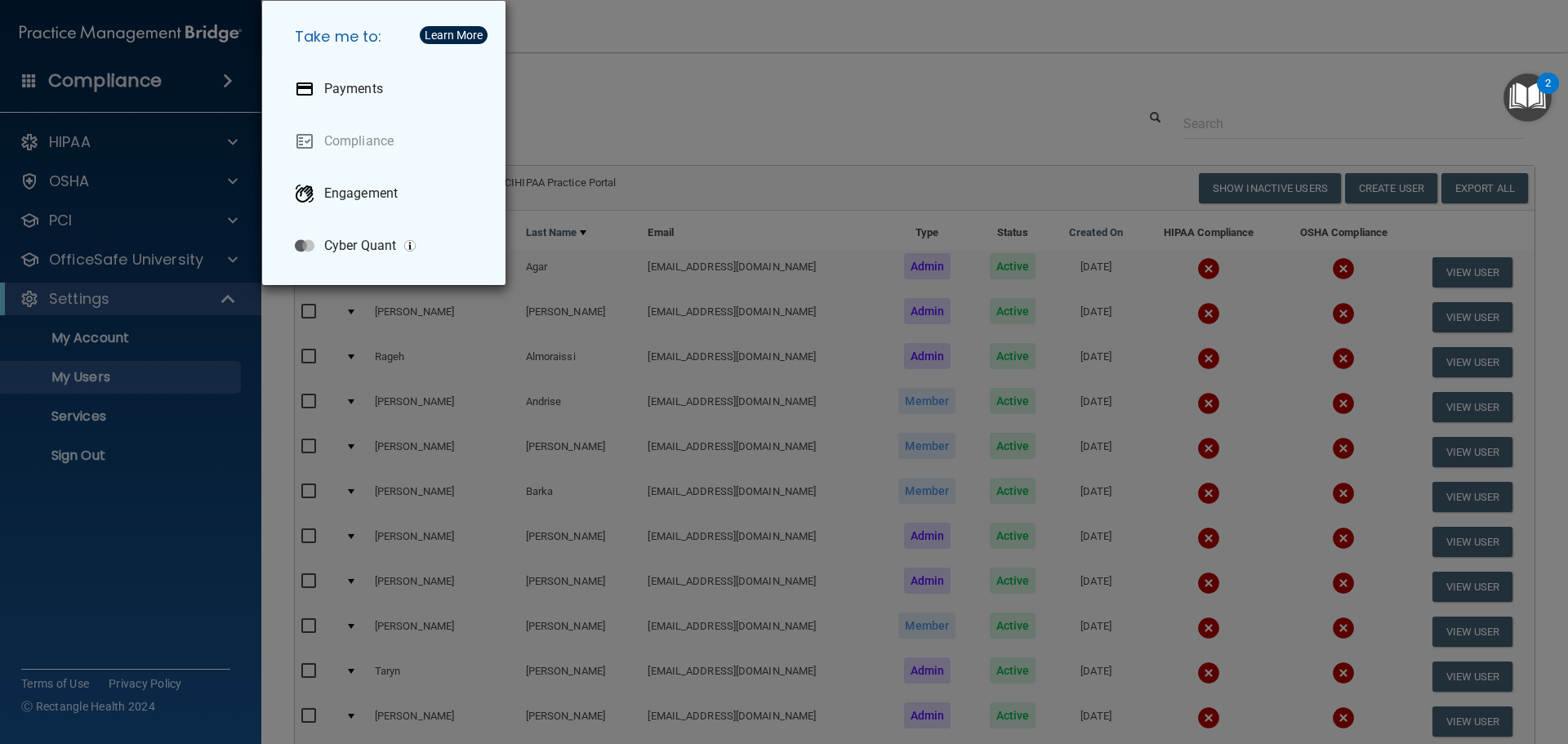
click at [579, 113] on div "Take me to: Payments Compliance Engagement Cyber Quant" at bounding box center [784, 372] width 1568 height 744
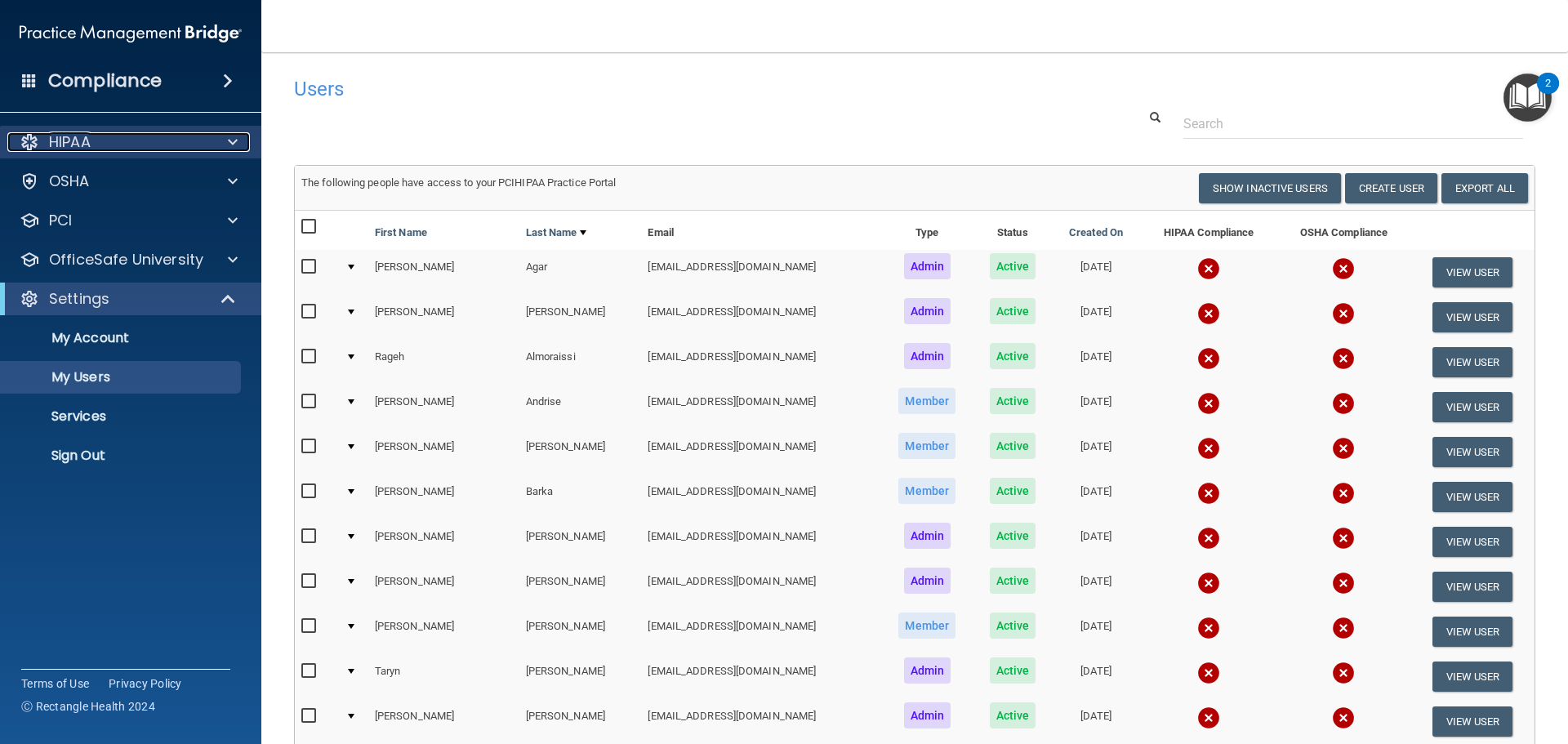
click at [235, 147] on span at bounding box center [233, 142] width 10 height 20
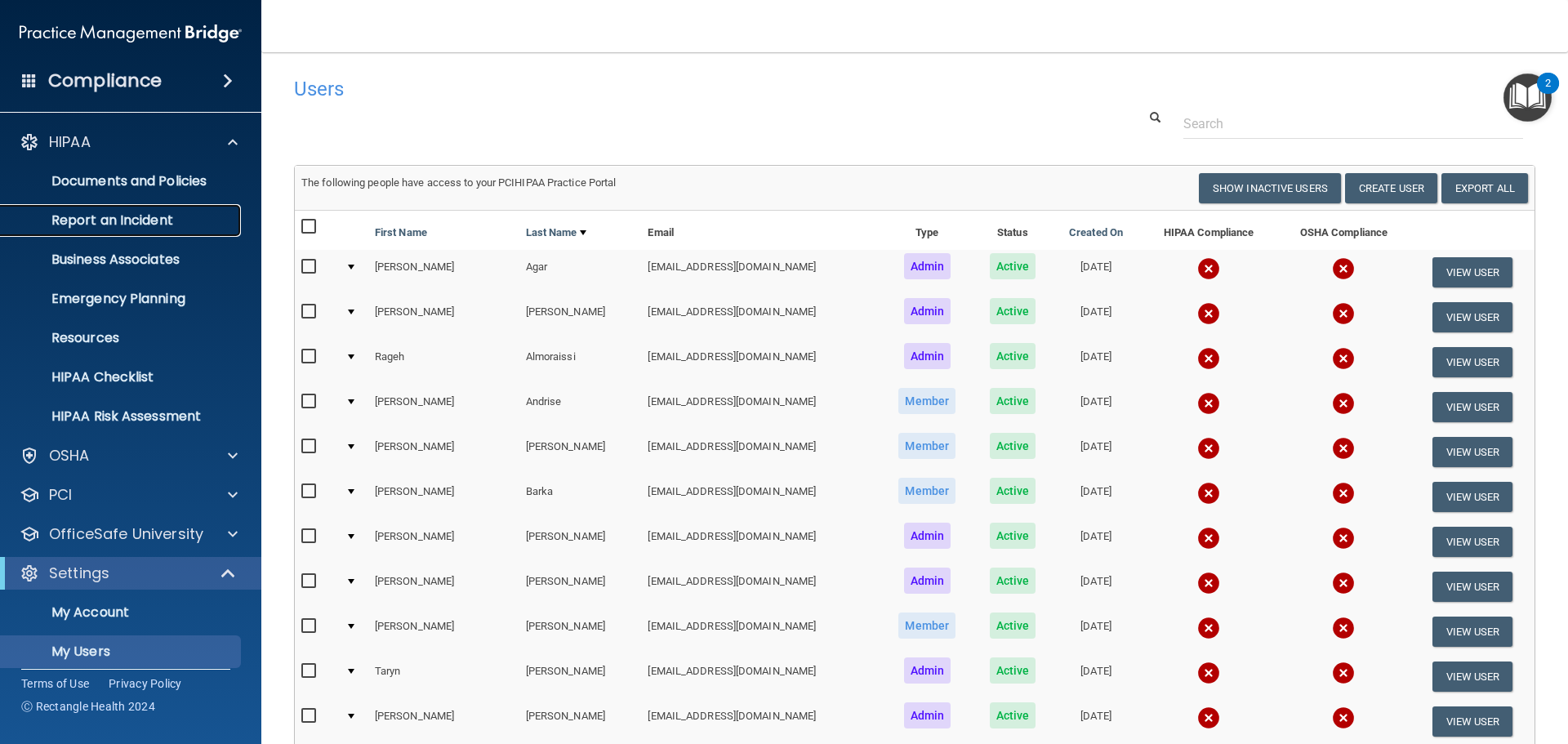
click at [144, 223] on p "Report an Incident" at bounding box center [122, 220] width 223 height 16
